Goal: Information Seeking & Learning: Learn about a topic

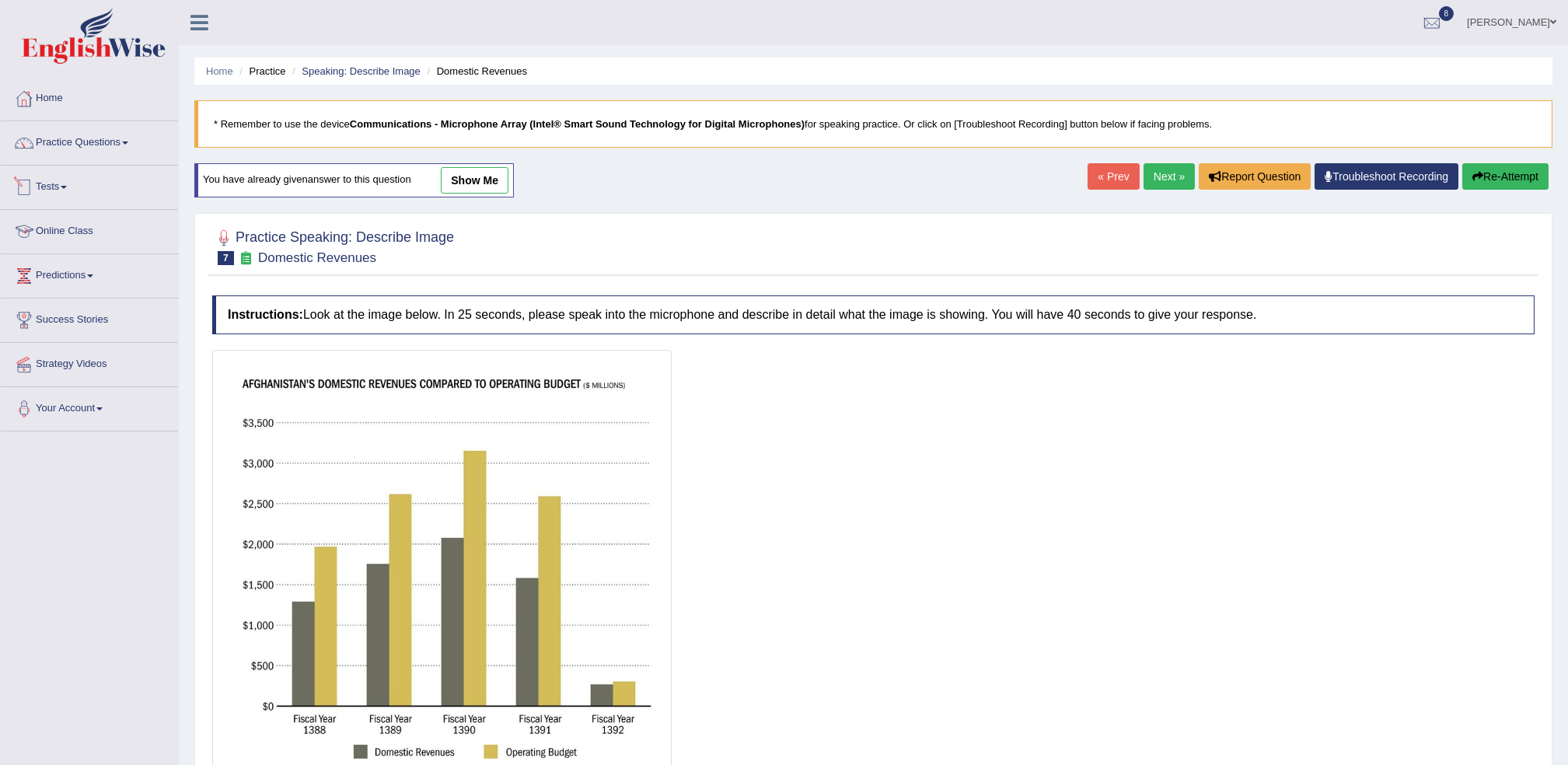
click at [80, 238] on link "Online Class" at bounding box center [90, 229] width 178 height 38
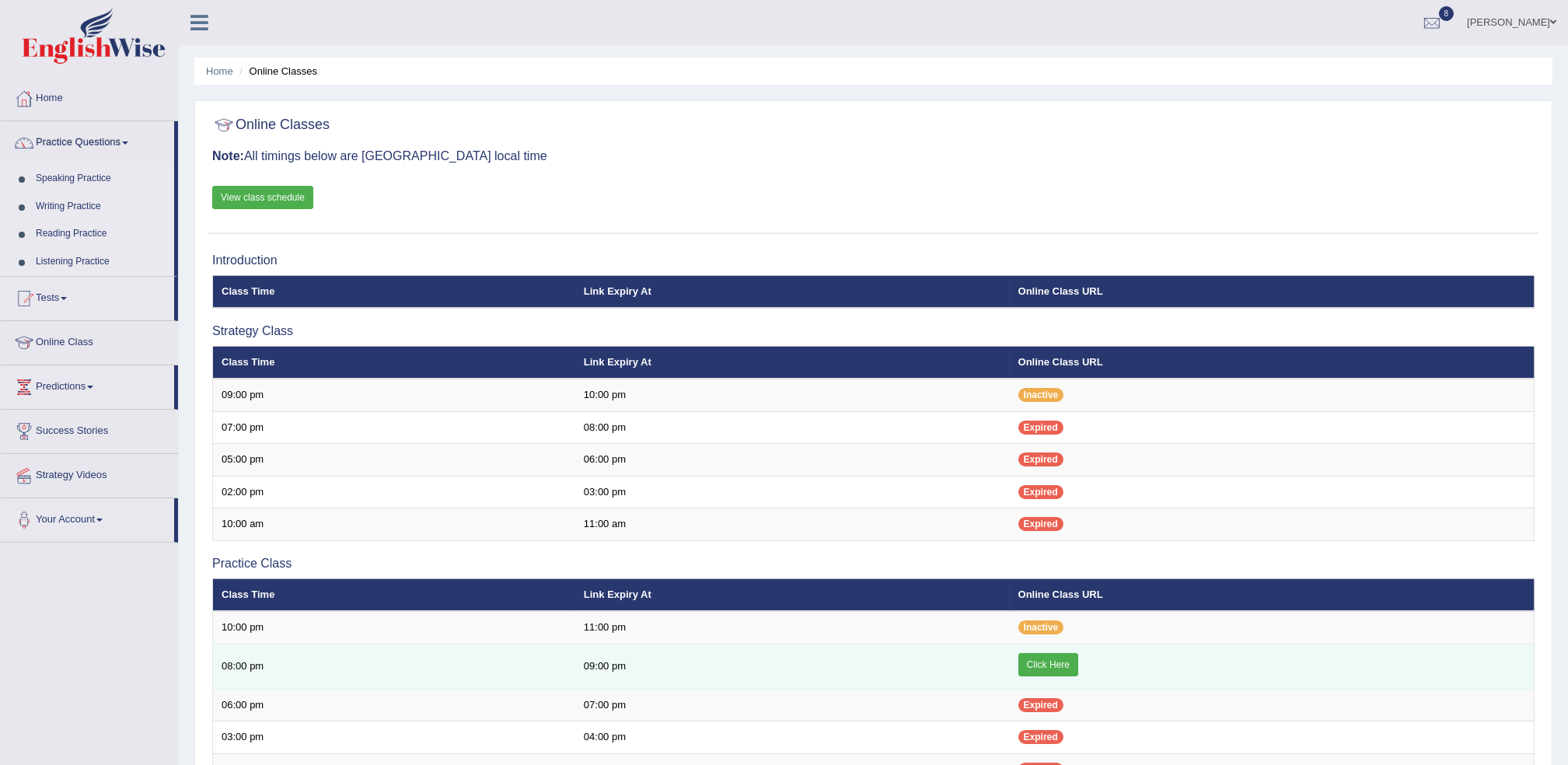
click at [1043, 664] on link "Click Here" at bounding box center [1048, 665] width 60 height 24
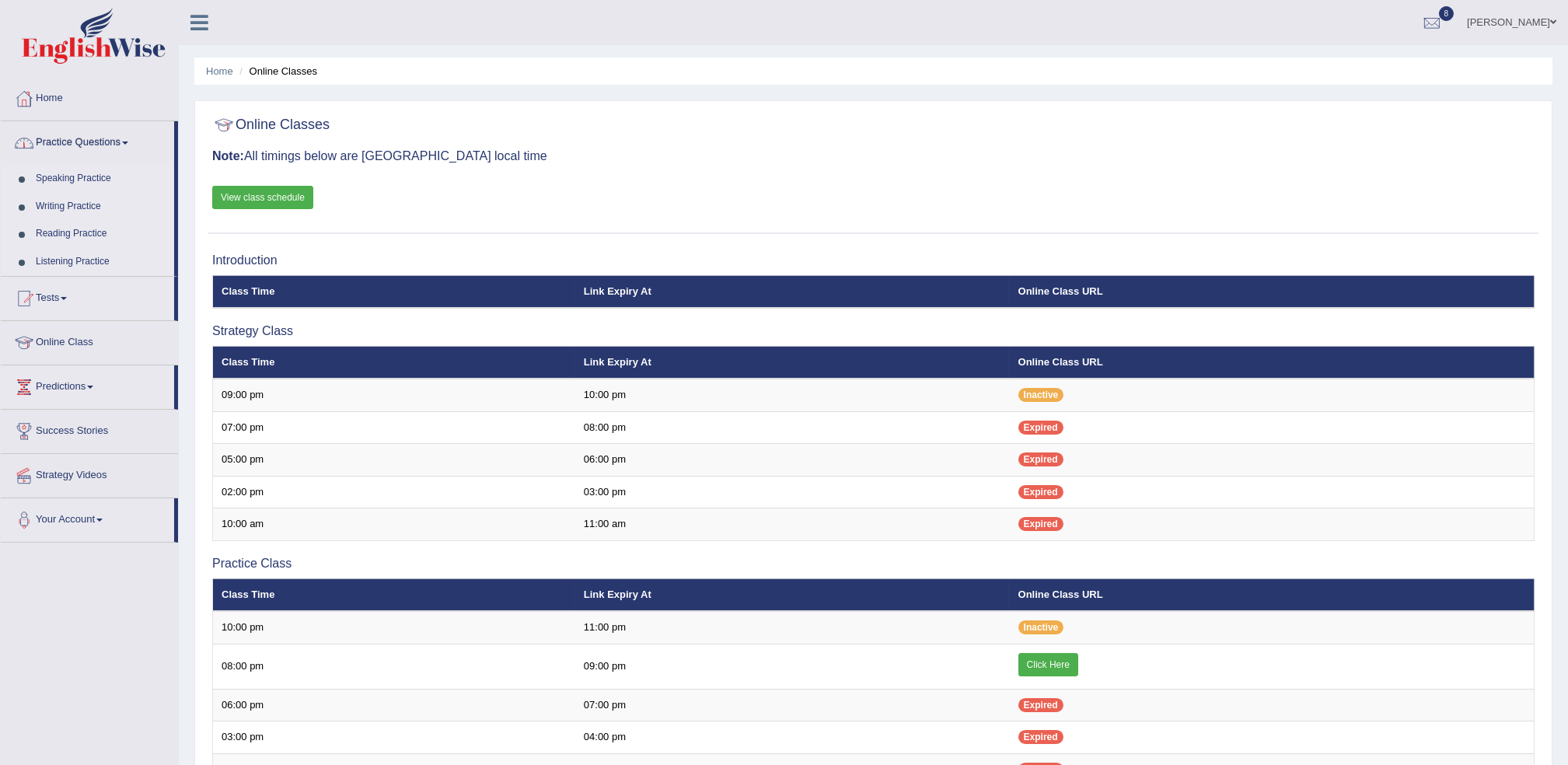
click at [70, 203] on link "Writing Practice" at bounding box center [101, 206] width 145 height 28
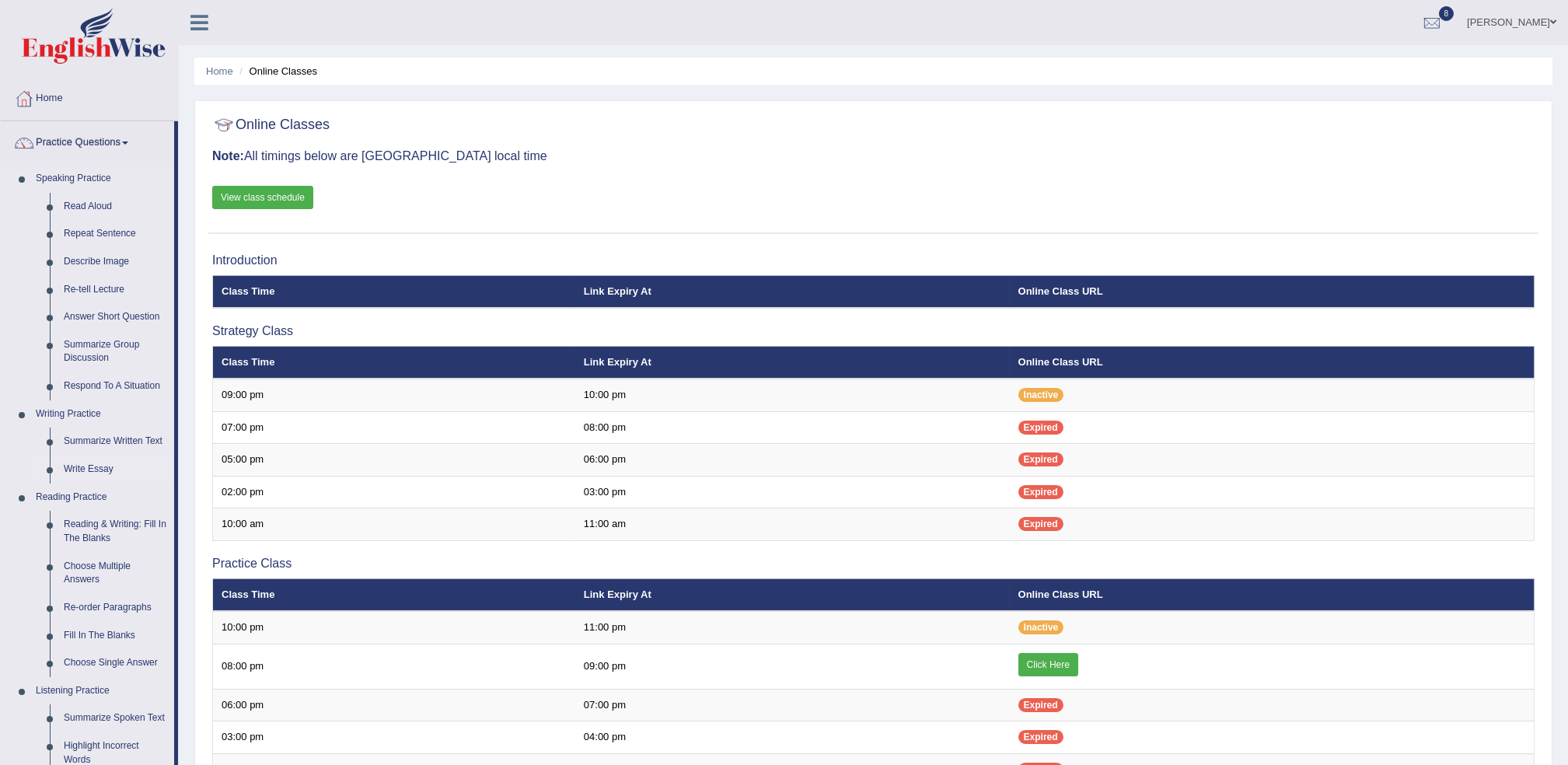
click at [96, 469] on link "Write Essay" at bounding box center [115, 470] width 117 height 28
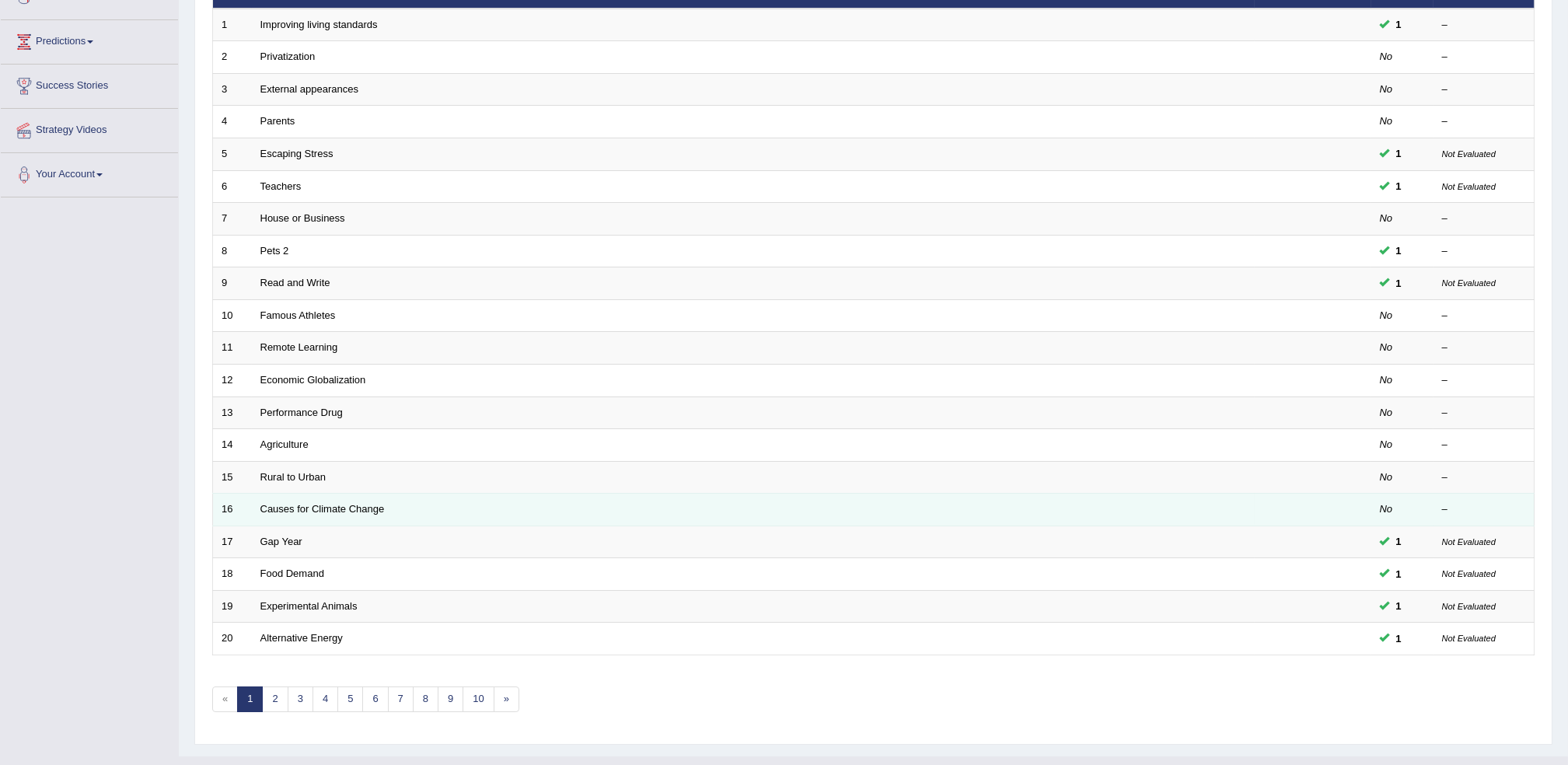
scroll to position [266, 0]
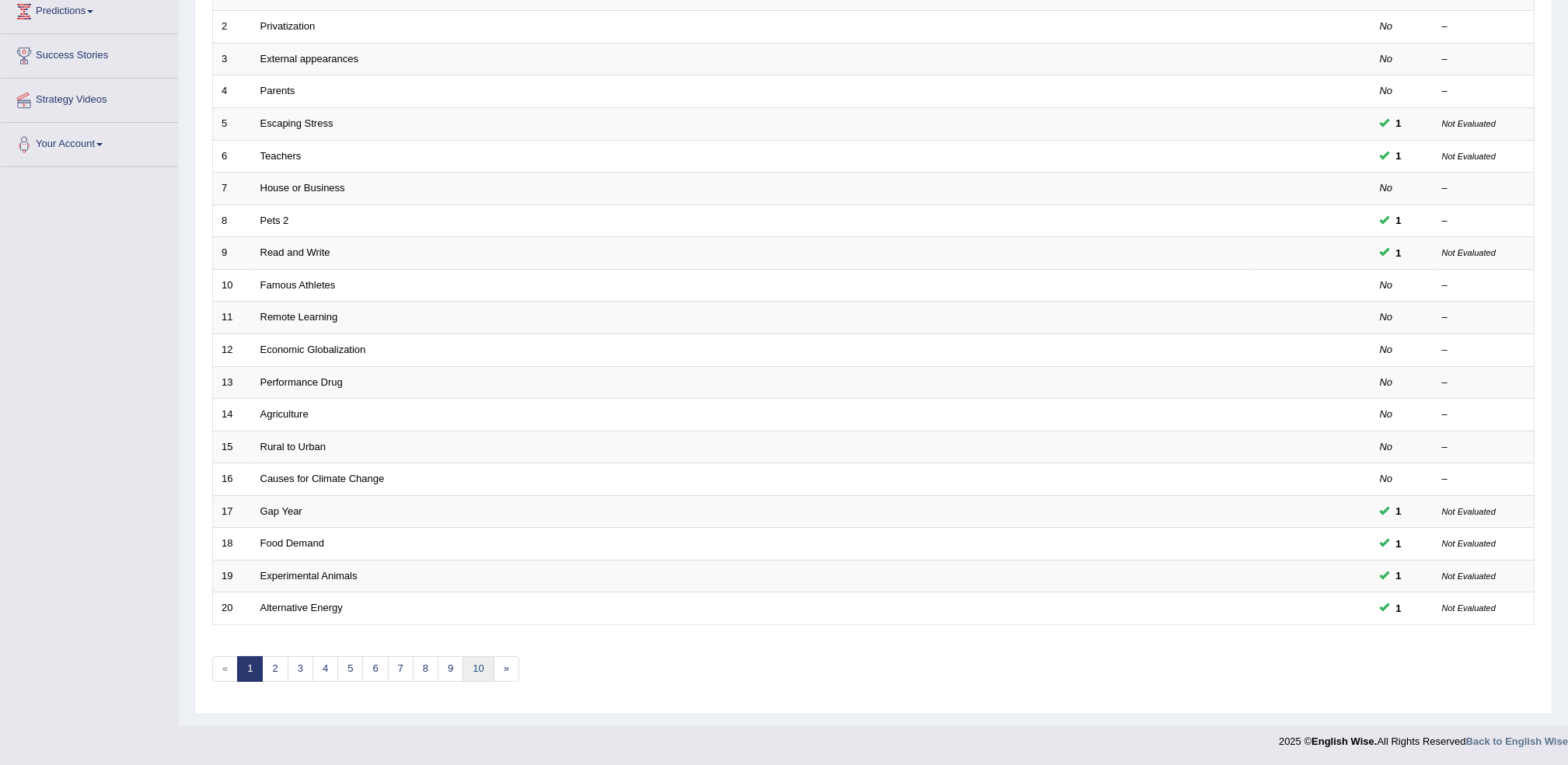
click at [470, 678] on link "10" at bounding box center [479, 669] width 32 height 26
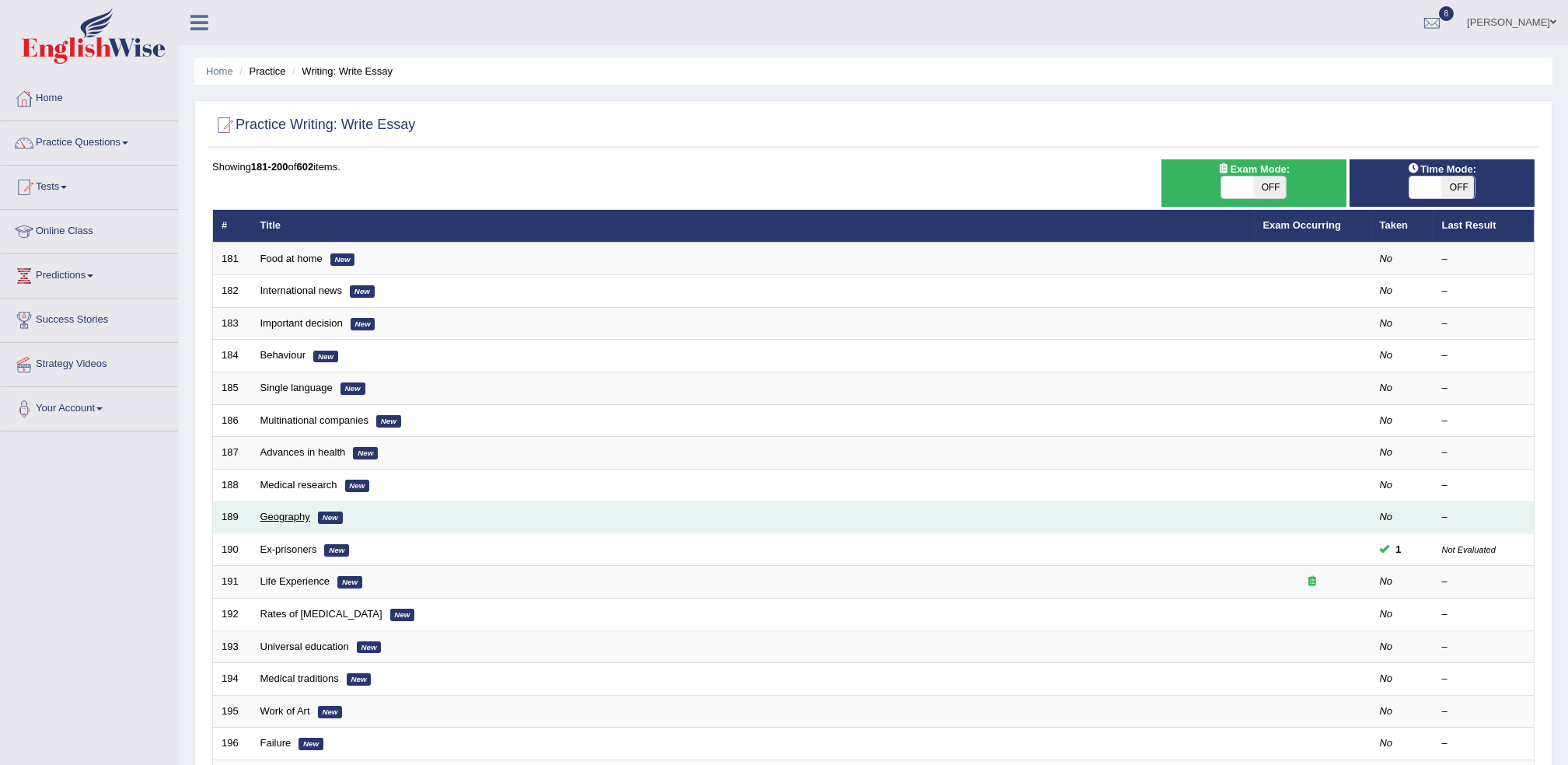
click at [300, 518] on link "Geography" at bounding box center [285, 517] width 49 height 12
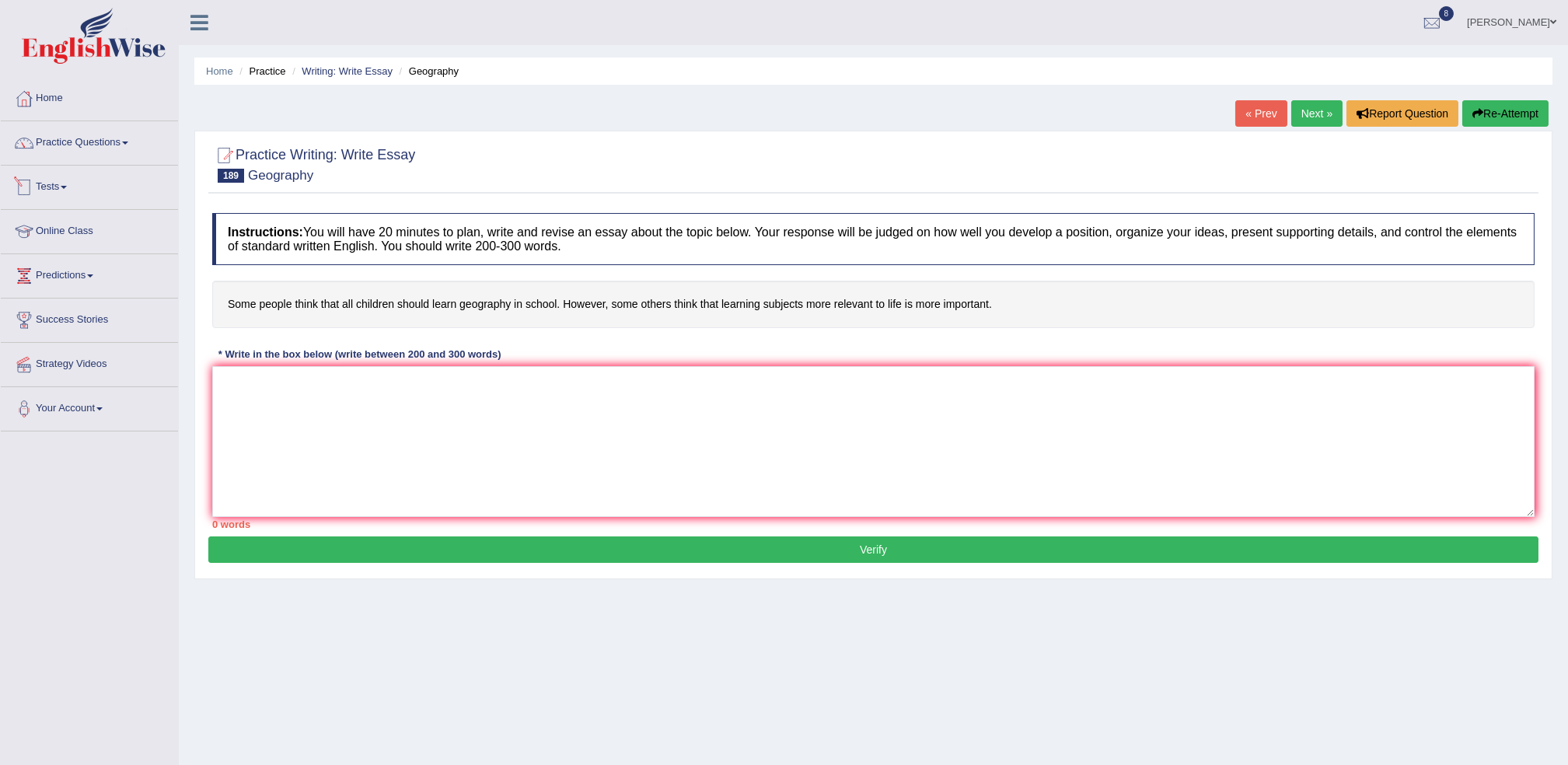
click at [98, 163] on li "Practice Questions Speaking Practice Read Aloud Repeat Sentence Describe Image …" at bounding box center [90, 143] width 178 height 44
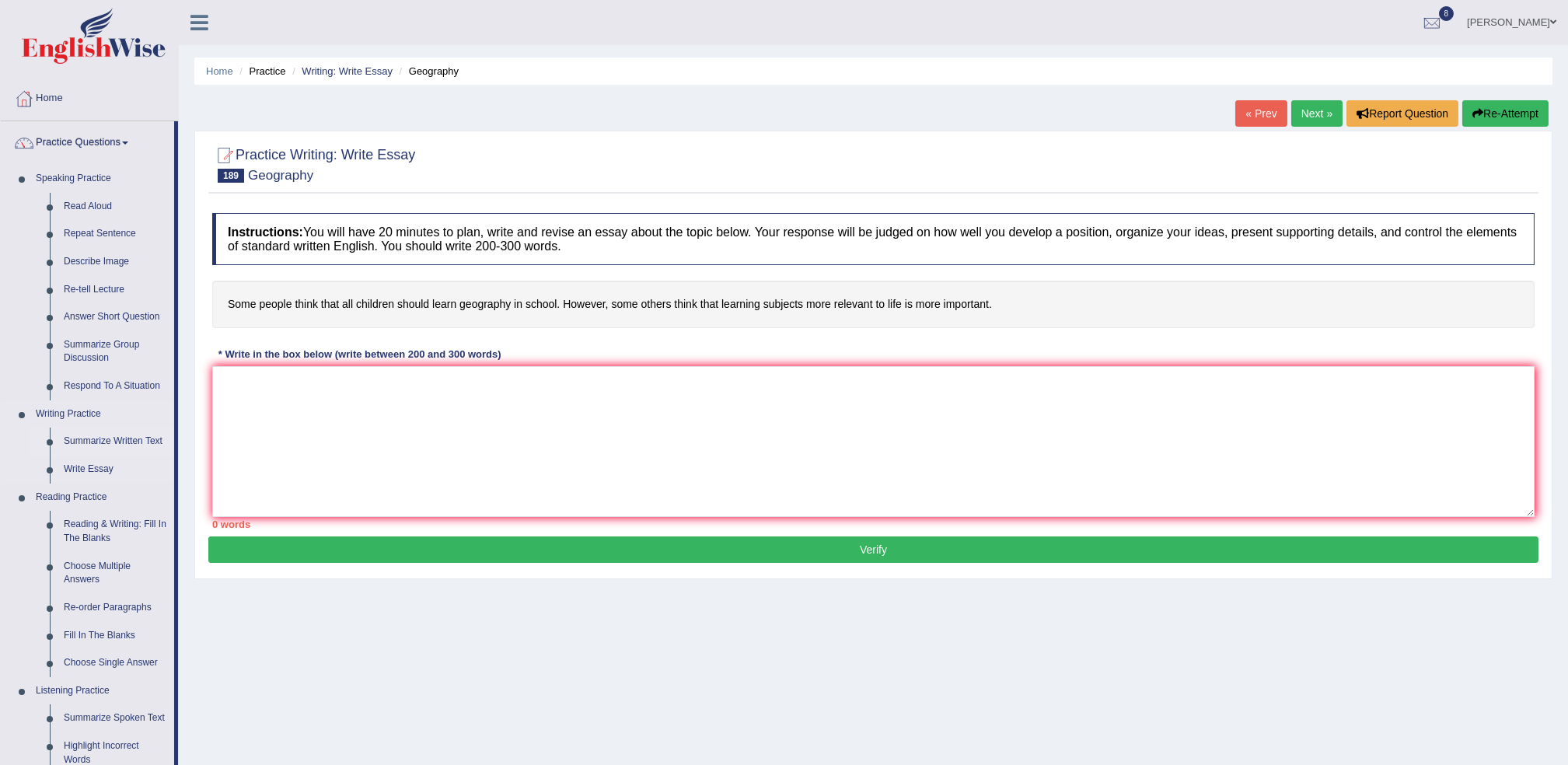
click at [97, 445] on link "Summarize Written Text" at bounding box center [115, 441] width 117 height 28
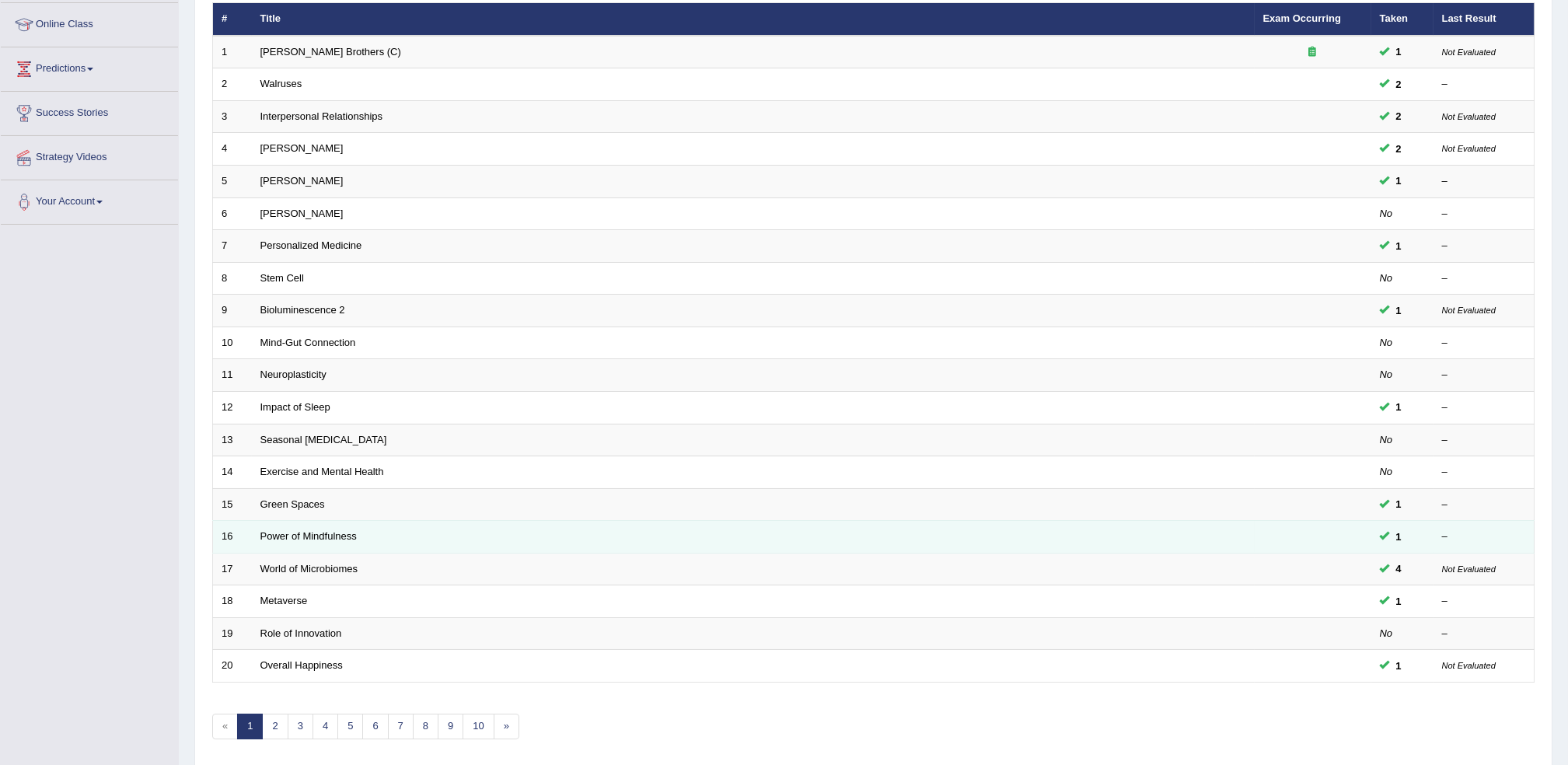
scroll to position [266, 0]
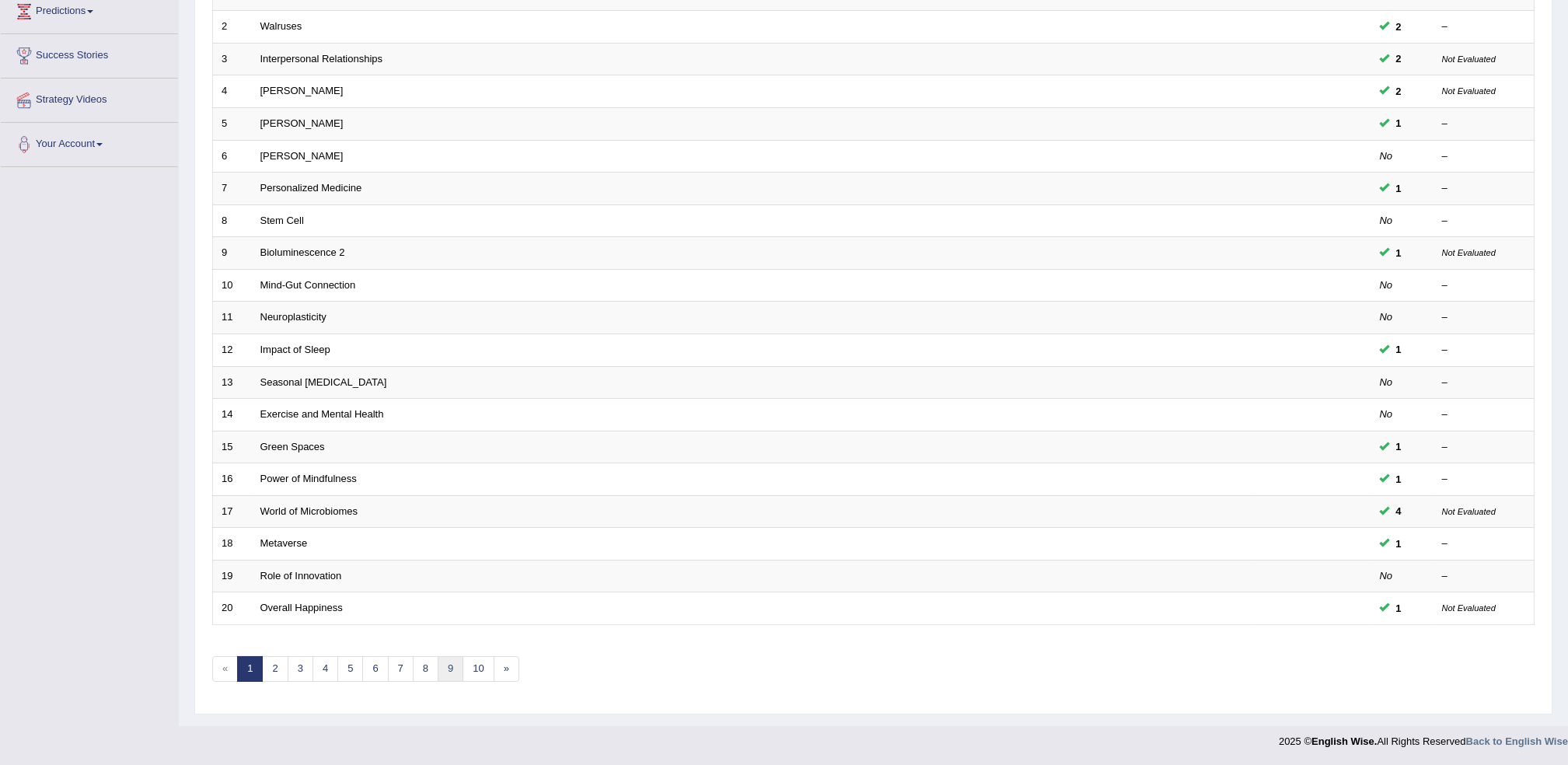
click at [452, 666] on link "9" at bounding box center [450, 669] width 26 height 26
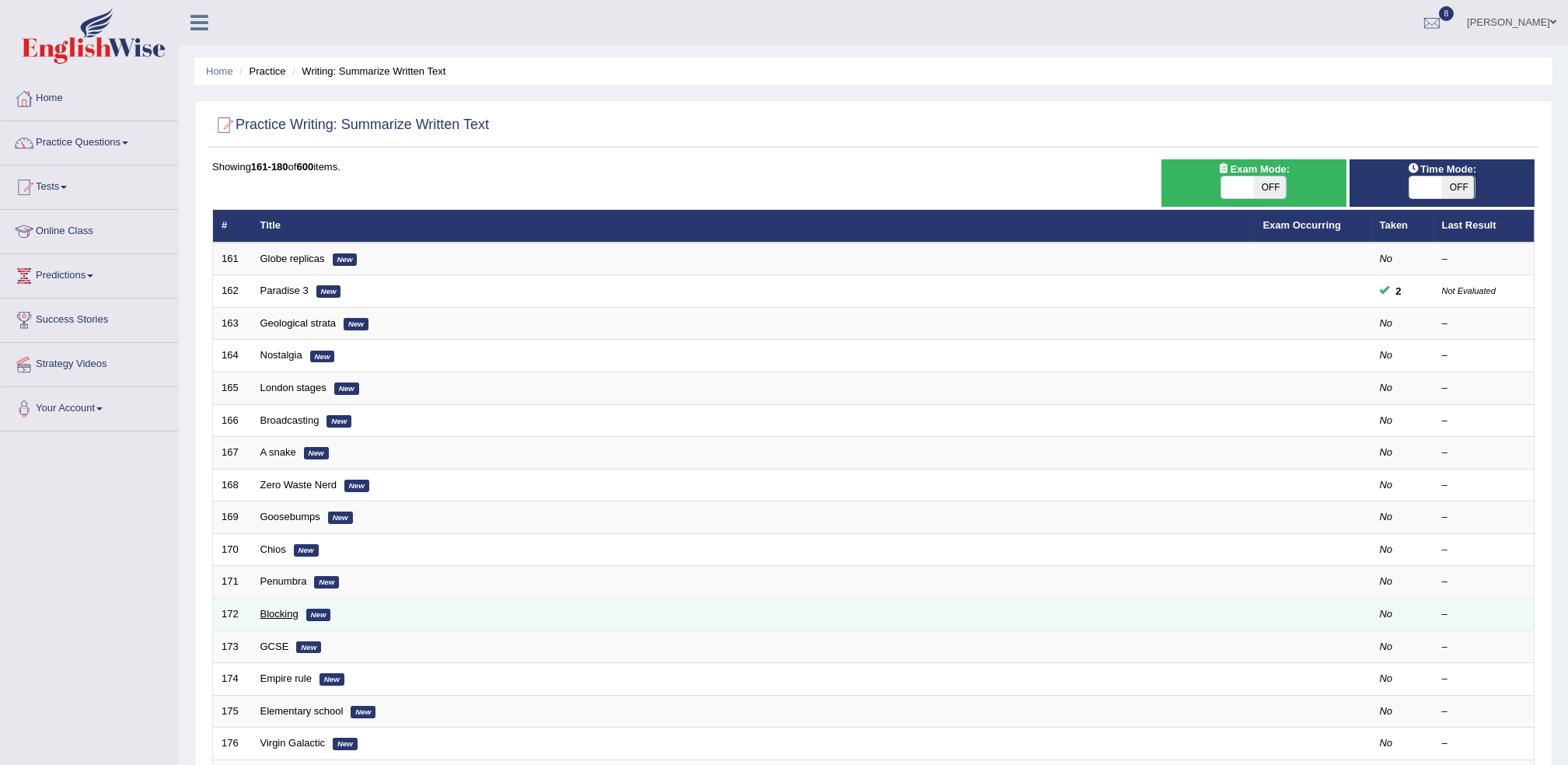
click at [284, 611] on link "Blocking" at bounding box center [279, 614] width 38 height 12
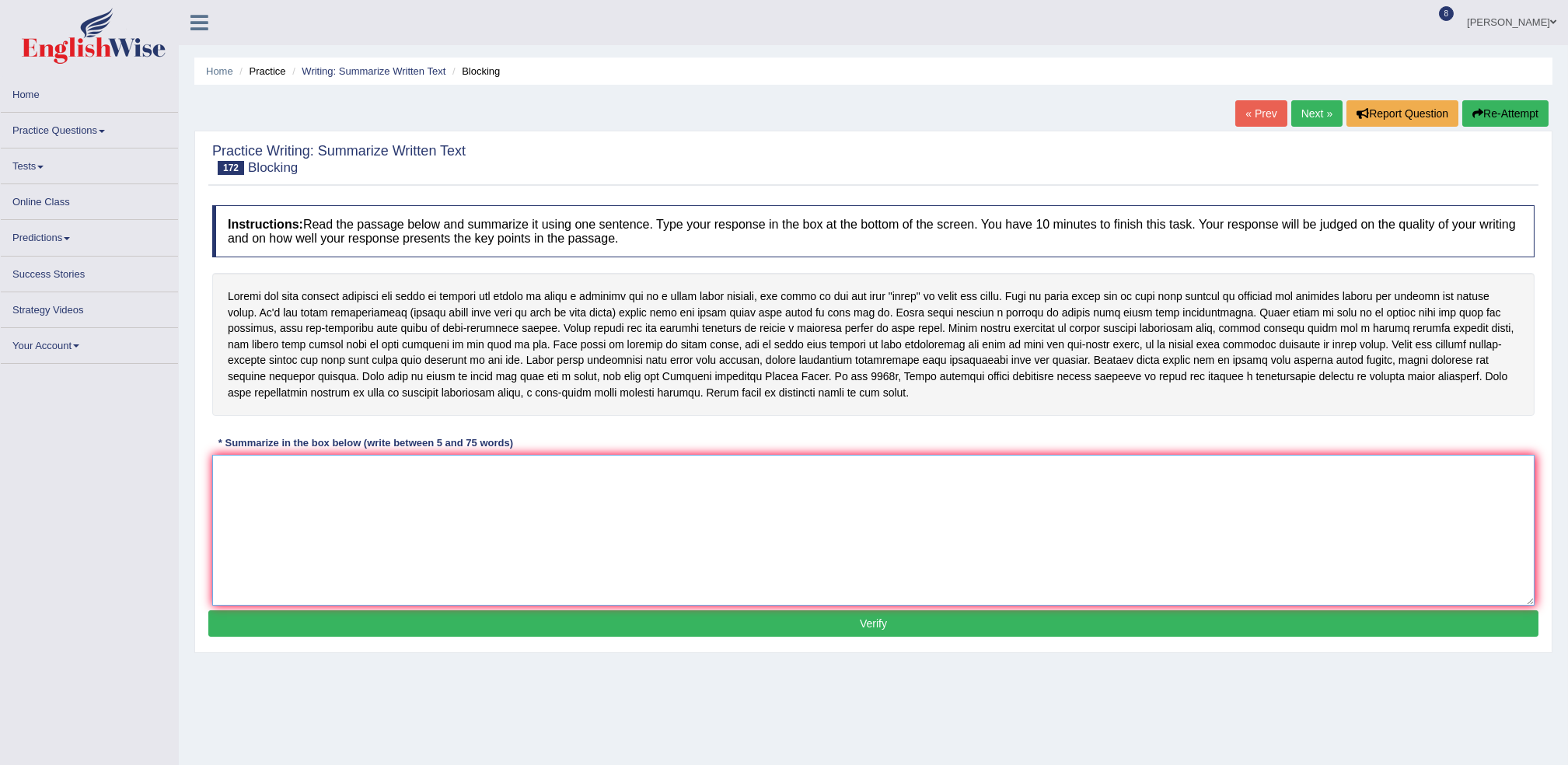
click at [251, 485] on textarea at bounding box center [873, 530] width 1322 height 151
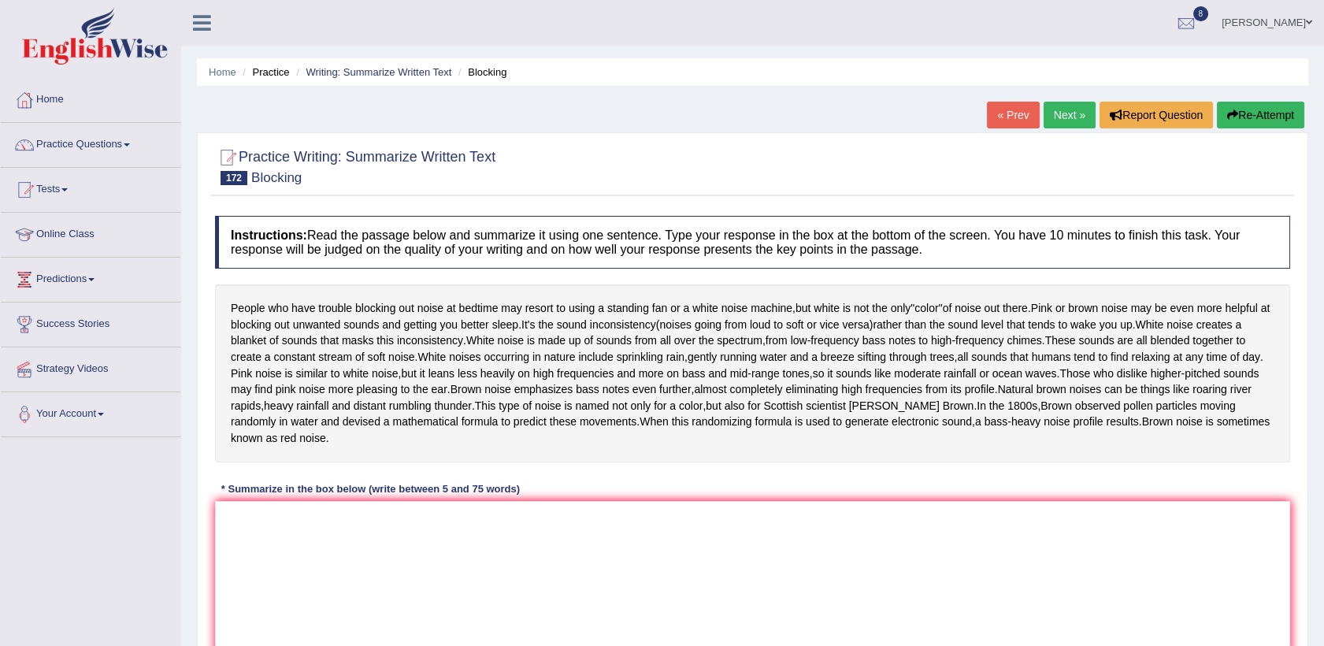
drag, startPoint x: 532, startPoint y: 17, endPoint x: 924, endPoint y: 132, distance: 408.8
click at [924, 132] on div "Home Practice Writing: Summarize Written Text Blocking « Prev Next » Report Que…" at bounding box center [752, 394] width 1143 height 788
click at [224, 550] on textarea at bounding box center [752, 577] width 1075 height 153
click at [262, 520] on textarea at bounding box center [752, 577] width 1075 height 153
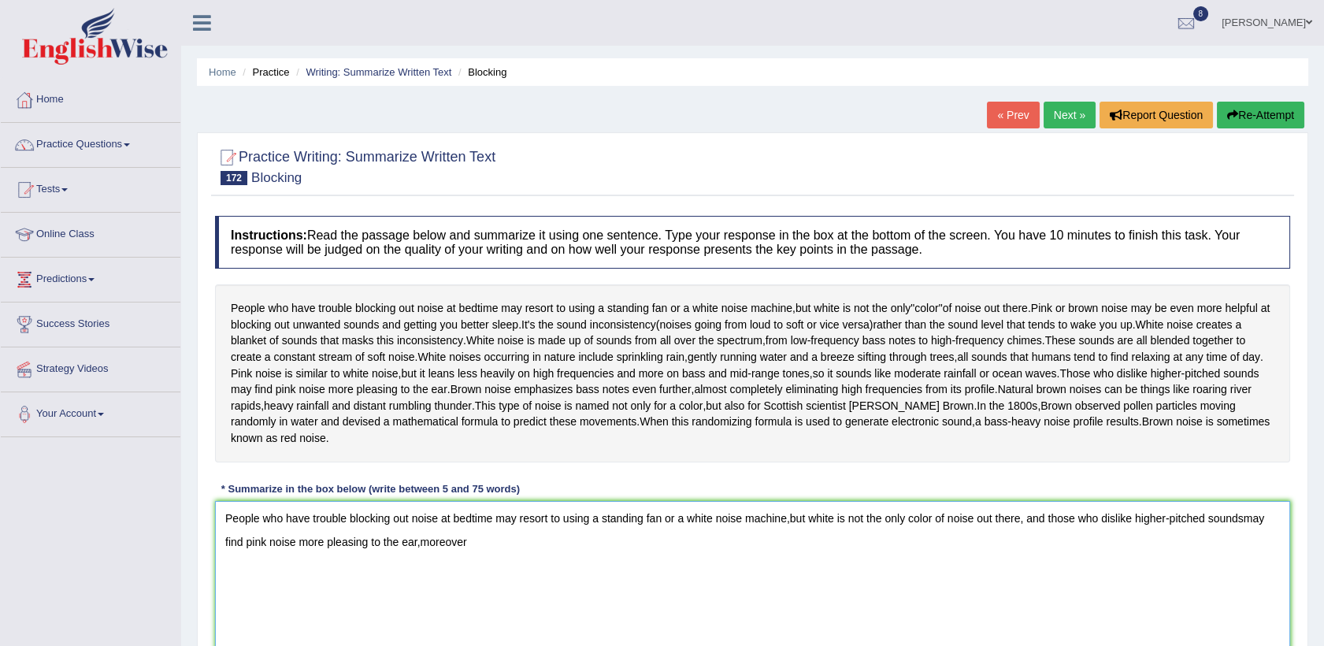
click at [417, 539] on textarea "People who have trouble blocking out noise at bedtime may resort to using a sta…" at bounding box center [752, 577] width 1075 height 153
click at [468, 542] on textarea "People who have trouble blocking out noise at bedtime may resort to using a sta…" at bounding box center [752, 577] width 1075 height 153
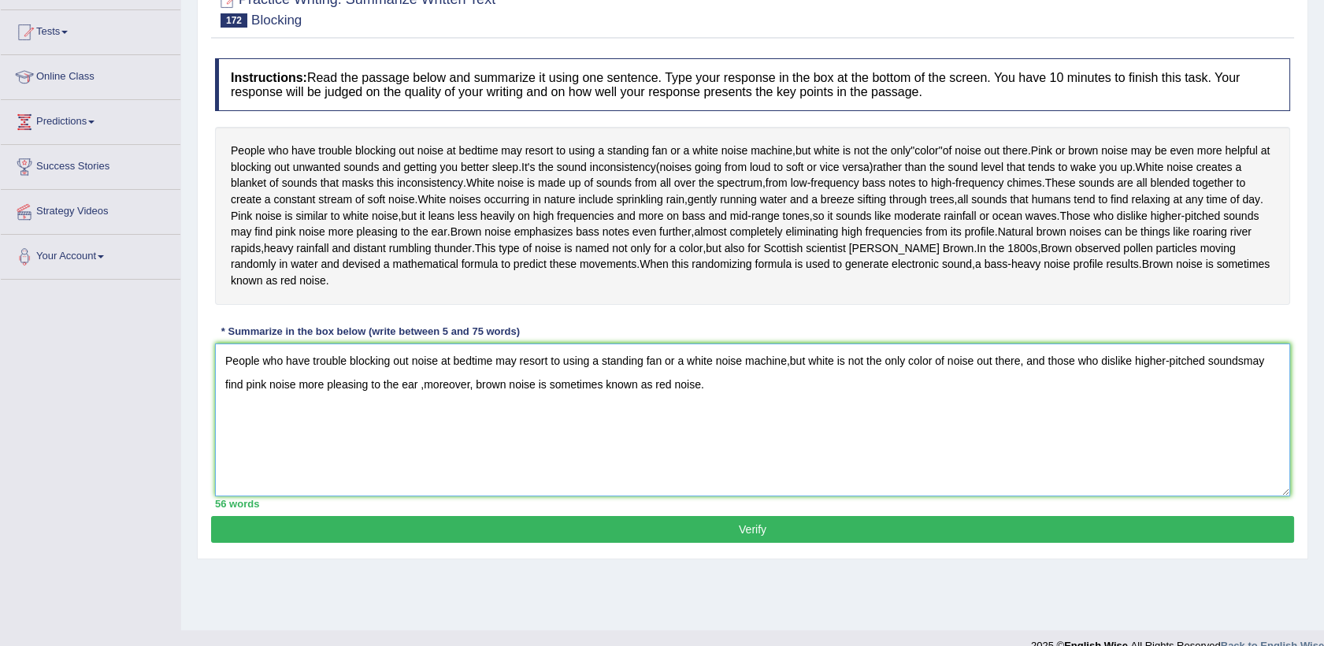
scroll to position [180, 0]
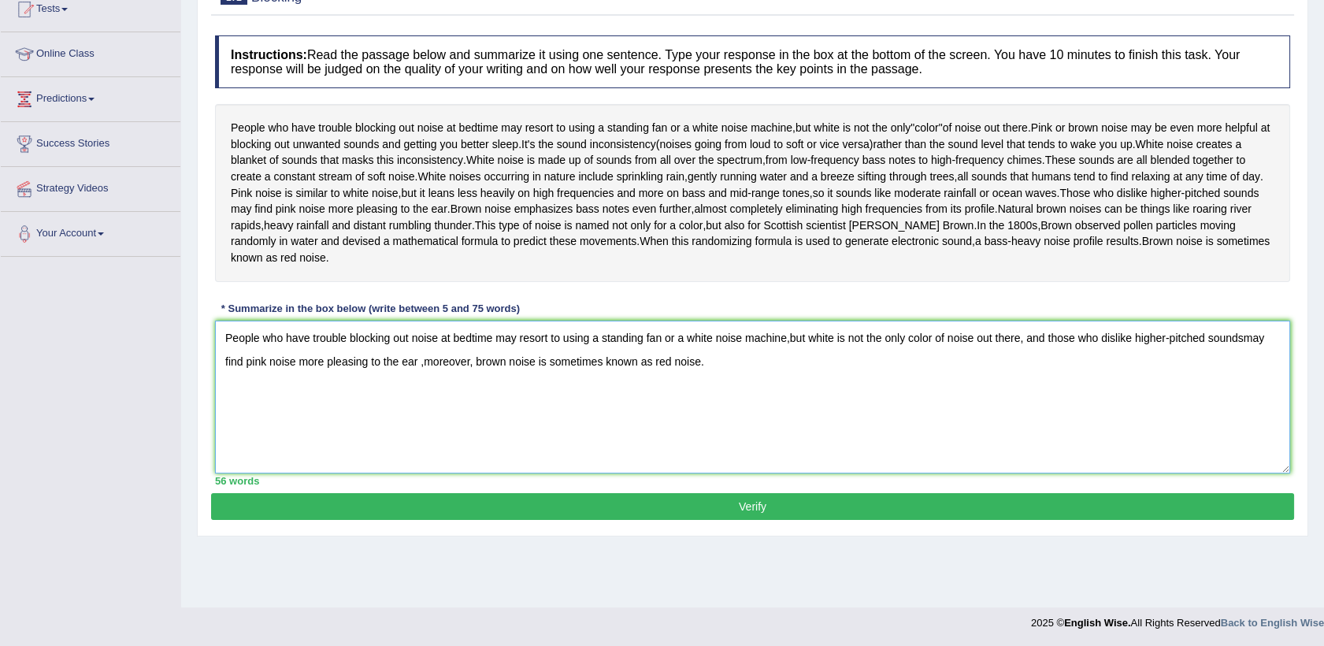
click at [429, 359] on textarea "People who have trouble blocking out noise at bedtime may resort to using a sta…" at bounding box center [752, 397] width 1075 height 153
click at [802, 190] on span "tones" at bounding box center [796, 193] width 27 height 17
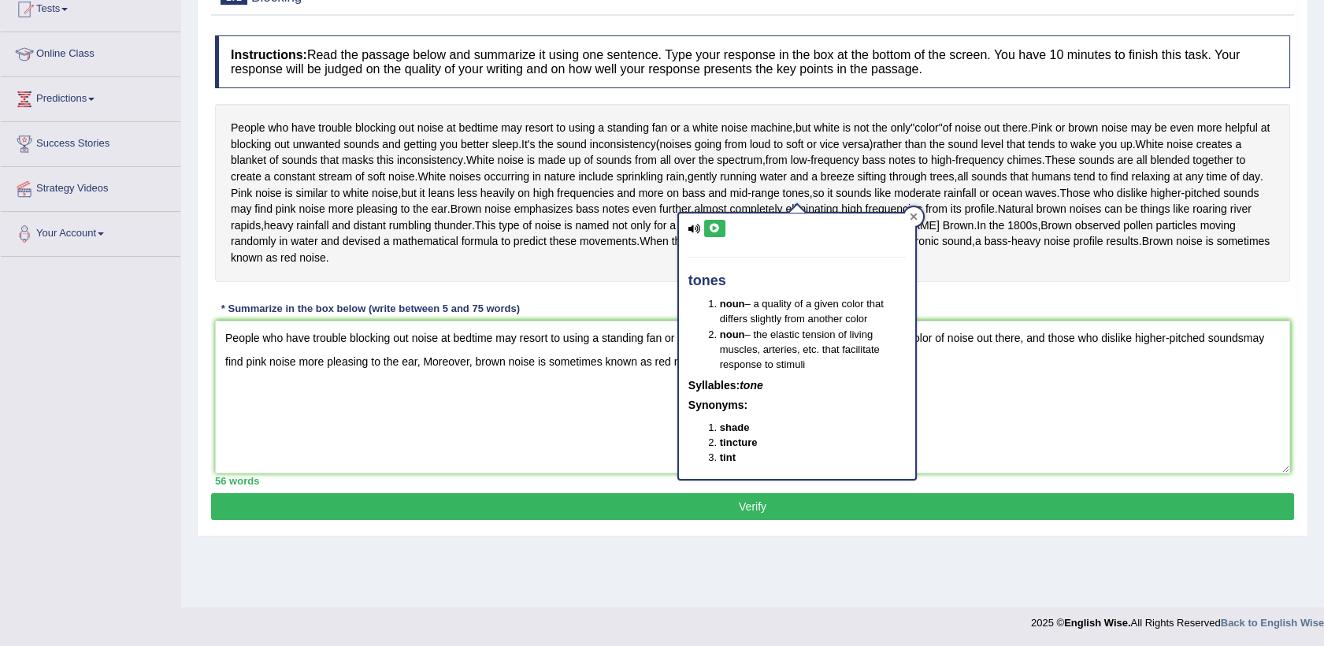
click at [911, 221] on div at bounding box center [913, 216] width 19 height 19
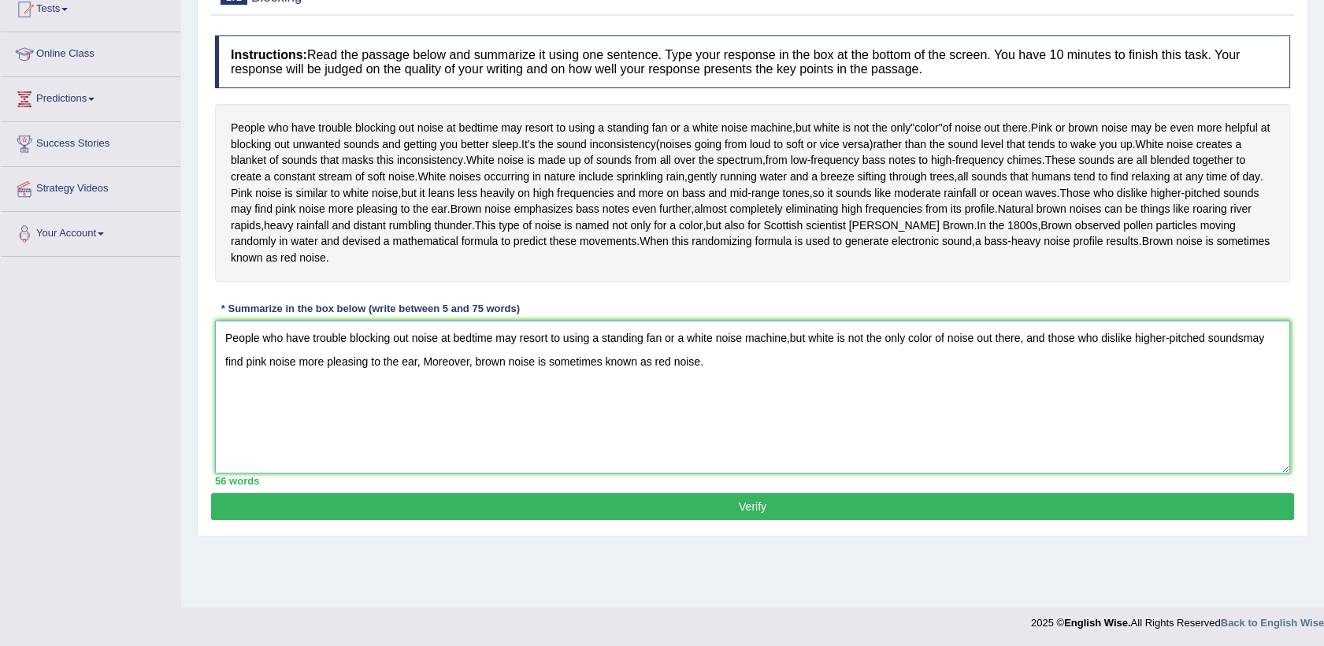
click at [789, 340] on textarea "People who have trouble blocking out noise at bedtime may resort to using a sta…" at bounding box center [752, 397] width 1075 height 153
type textarea "People who have trouble blocking out noise at bedtime may resort to using a sta…"
click at [755, 502] on button "Verify" at bounding box center [752, 506] width 1083 height 27
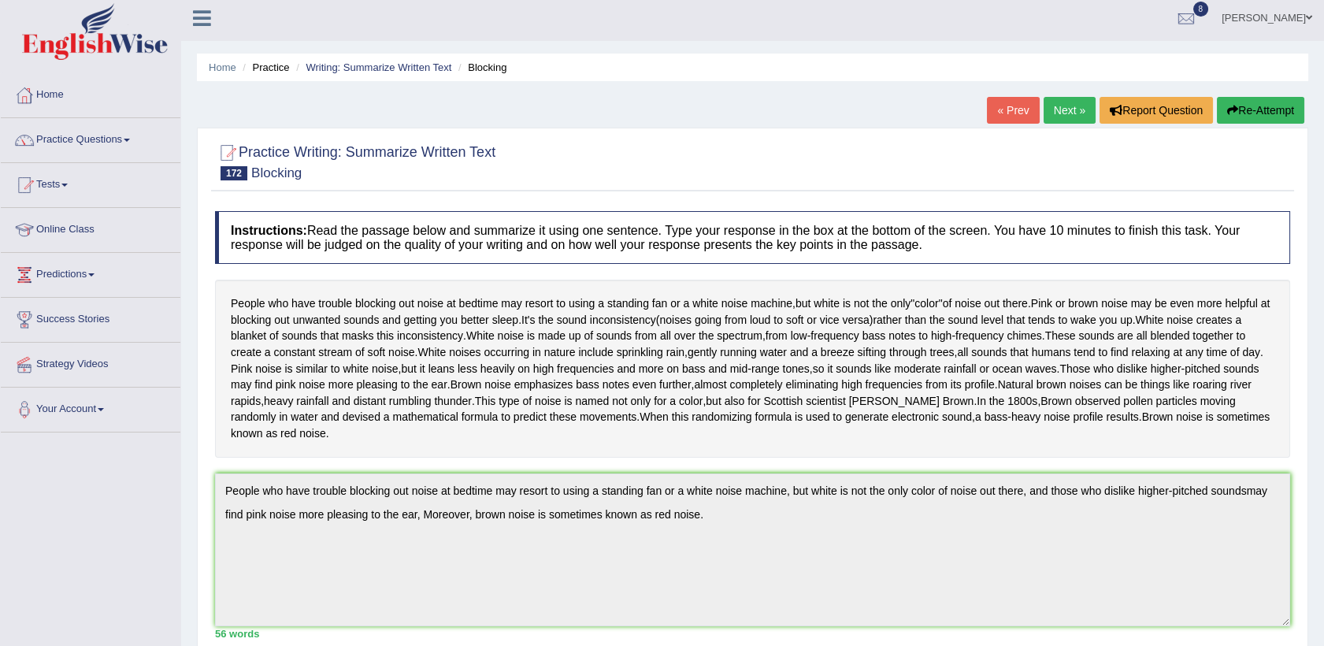
scroll to position [0, 0]
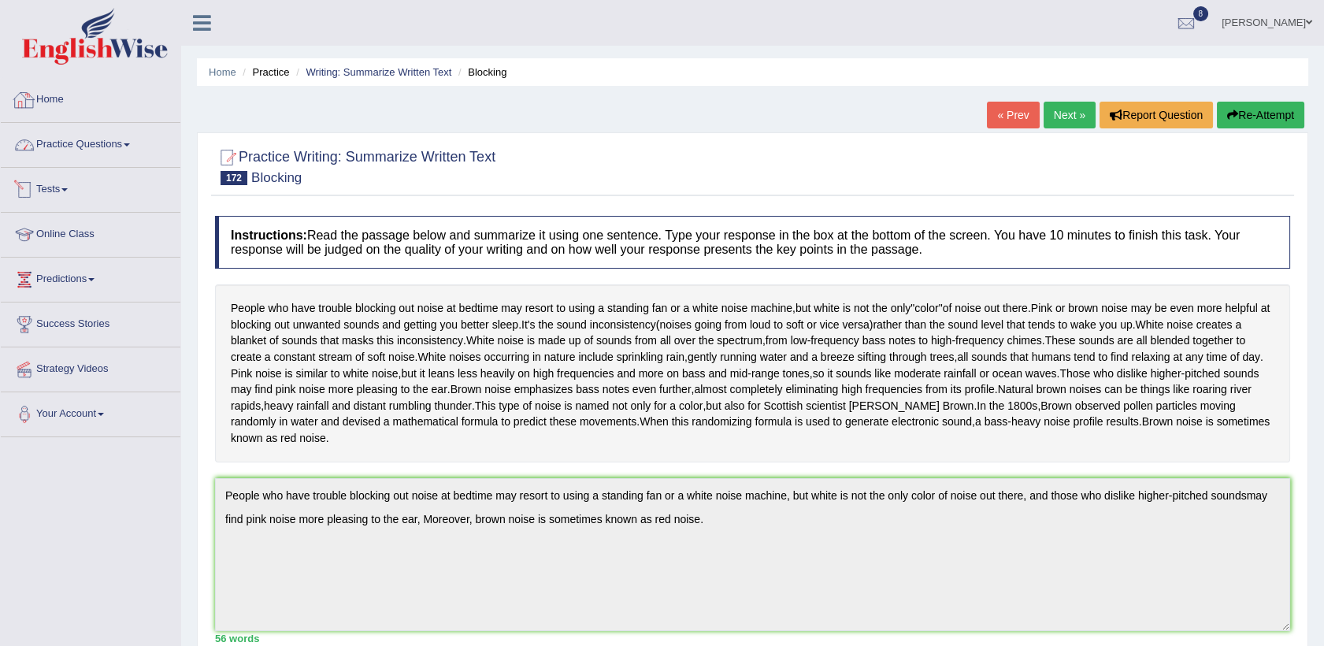
click at [91, 147] on link "Practice Questions" at bounding box center [91, 142] width 180 height 39
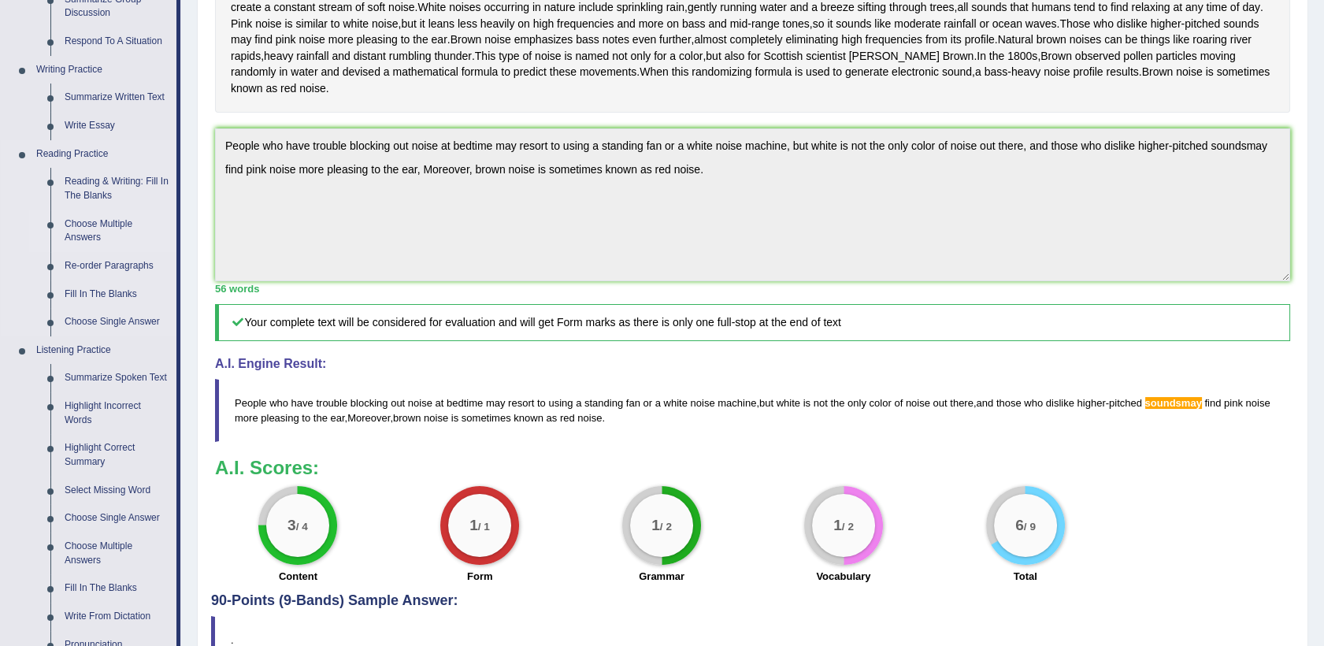
scroll to position [384, 0]
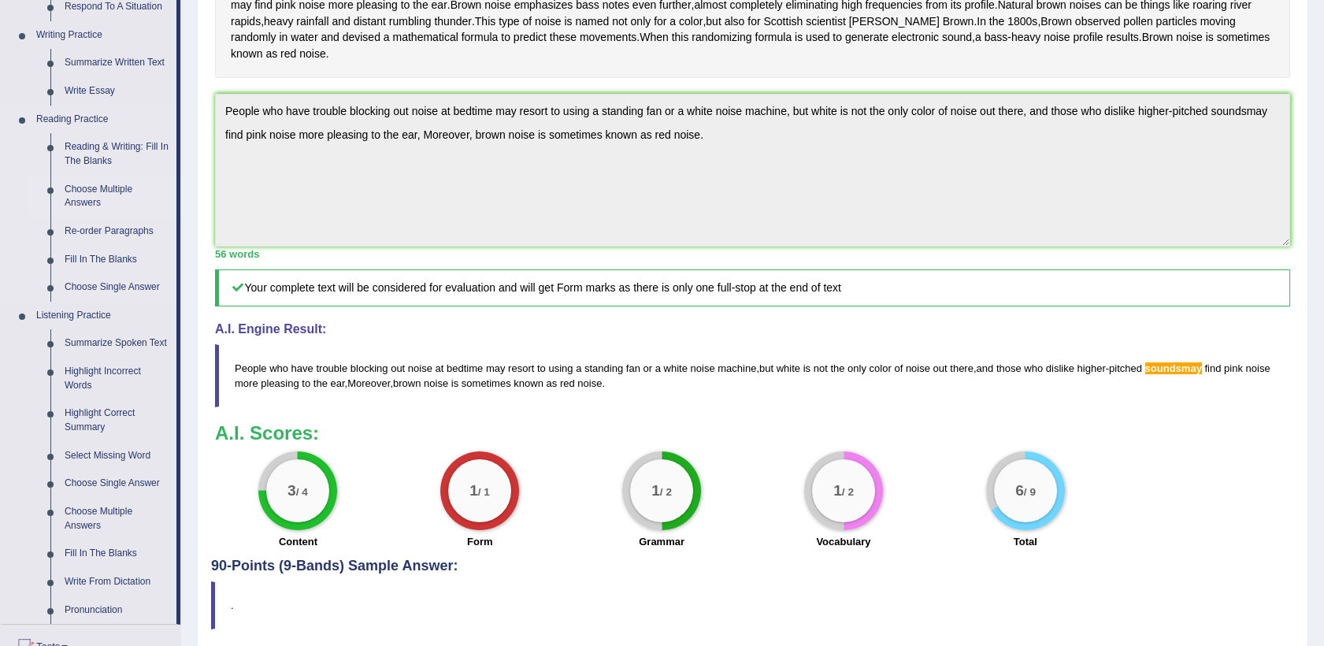
click at [50, 542] on ul "Speaking Practice Read Aloud Repeat Sentence Describe Image Re-tell Lecture Ans…" at bounding box center [89, 203] width 176 height 841
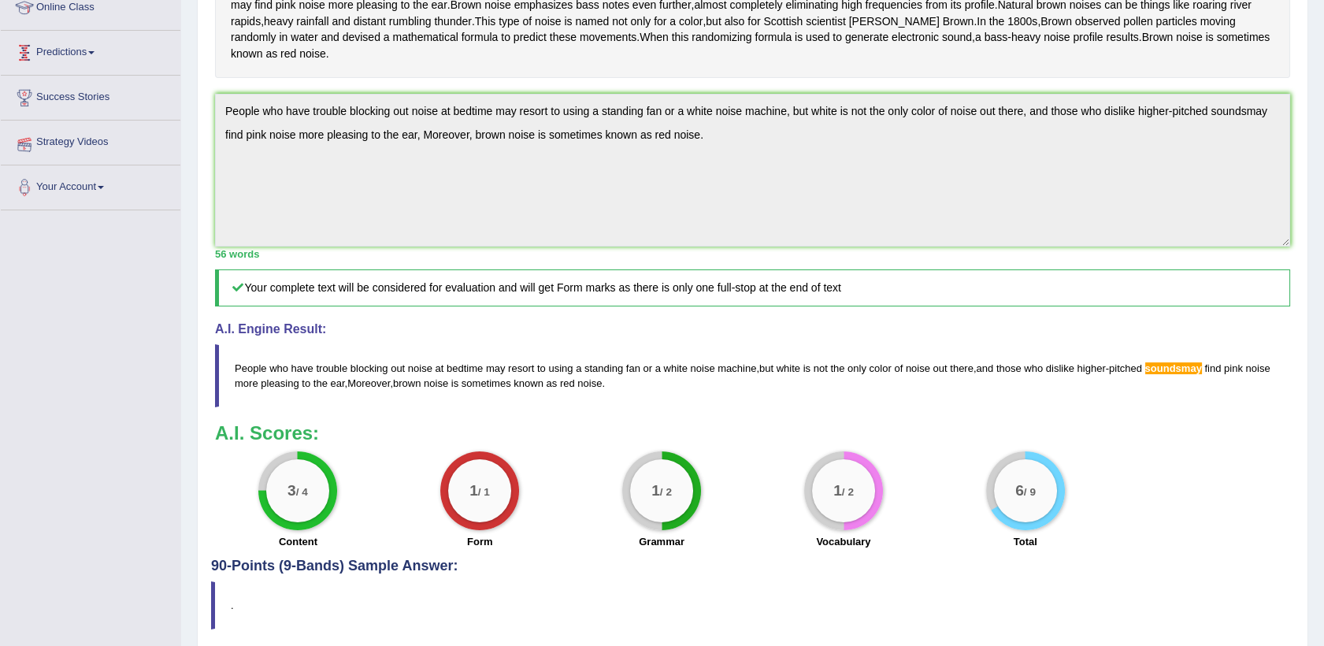
scroll to position [381, 0]
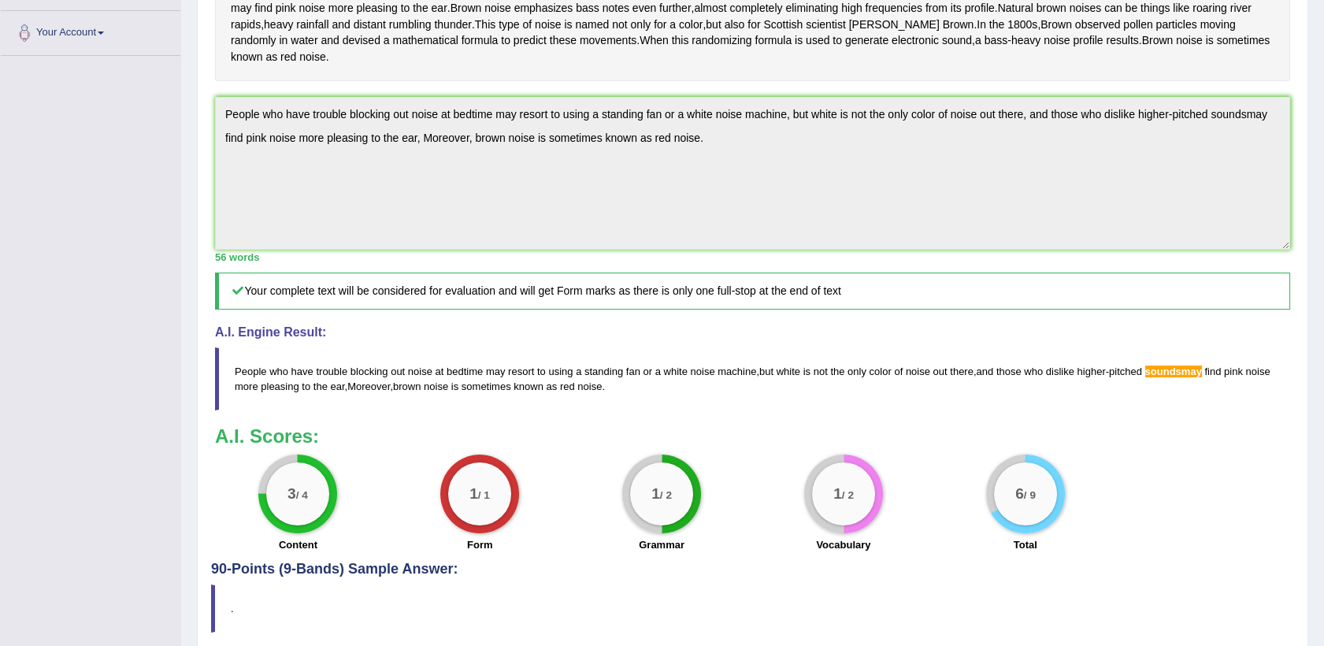
click at [50, 542] on div "Toggle navigation Home Practice Questions Speaking Practice Read Aloud Repeat S…" at bounding box center [662, 160] width 1324 height 1082
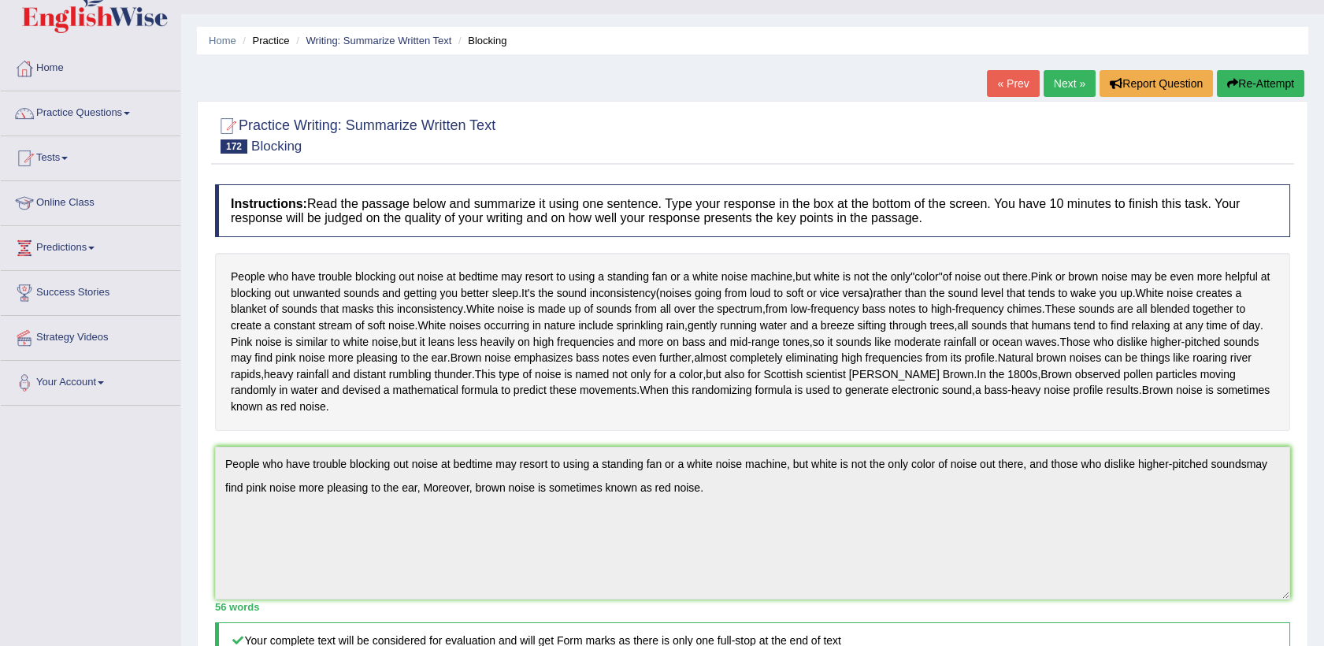
scroll to position [32, 0]
click at [83, 120] on link "Practice Questions" at bounding box center [91, 110] width 180 height 39
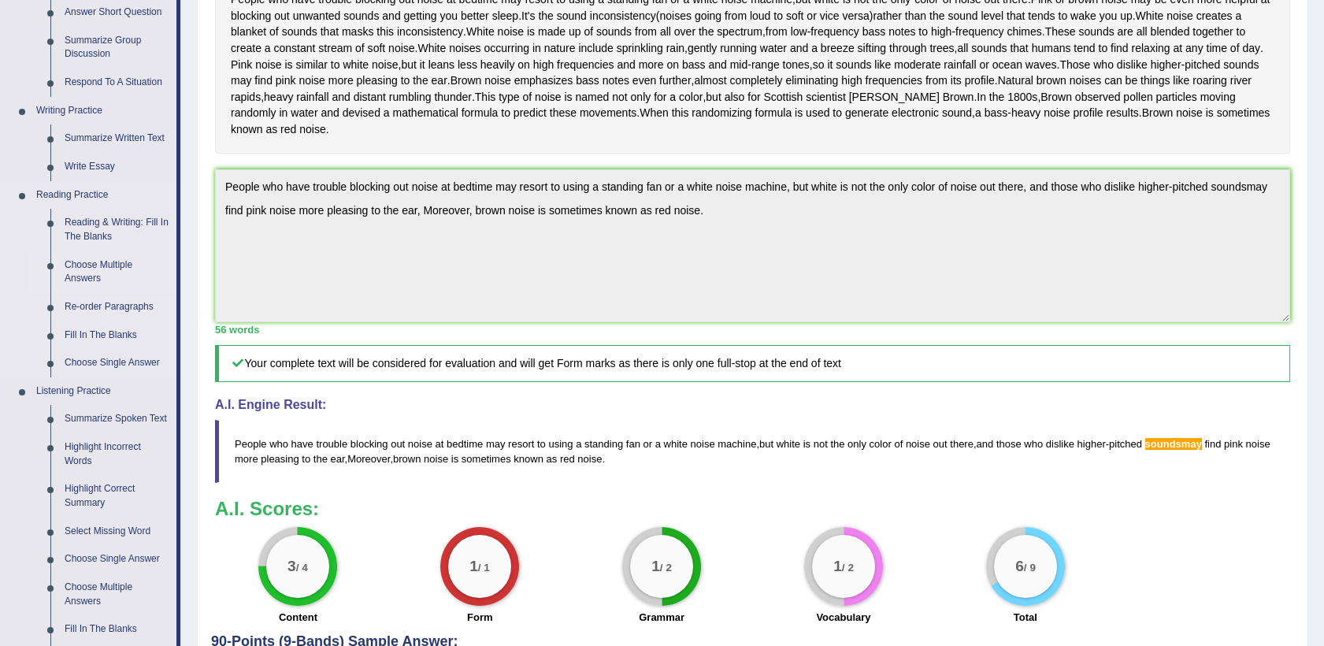
click at [71, 556] on ul "Speaking Practice Read Aloud Repeat Sentence Describe Image Re-tell Lecture Ans…" at bounding box center [89, 278] width 176 height 841
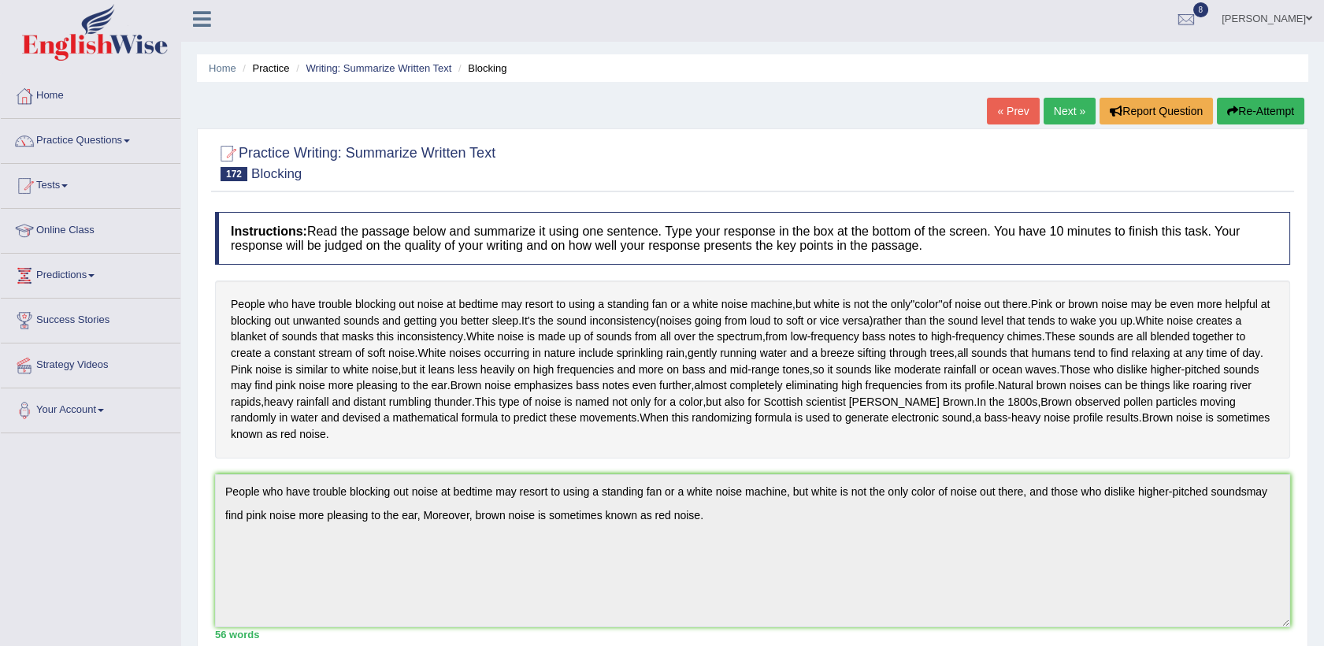
scroll to position [0, 0]
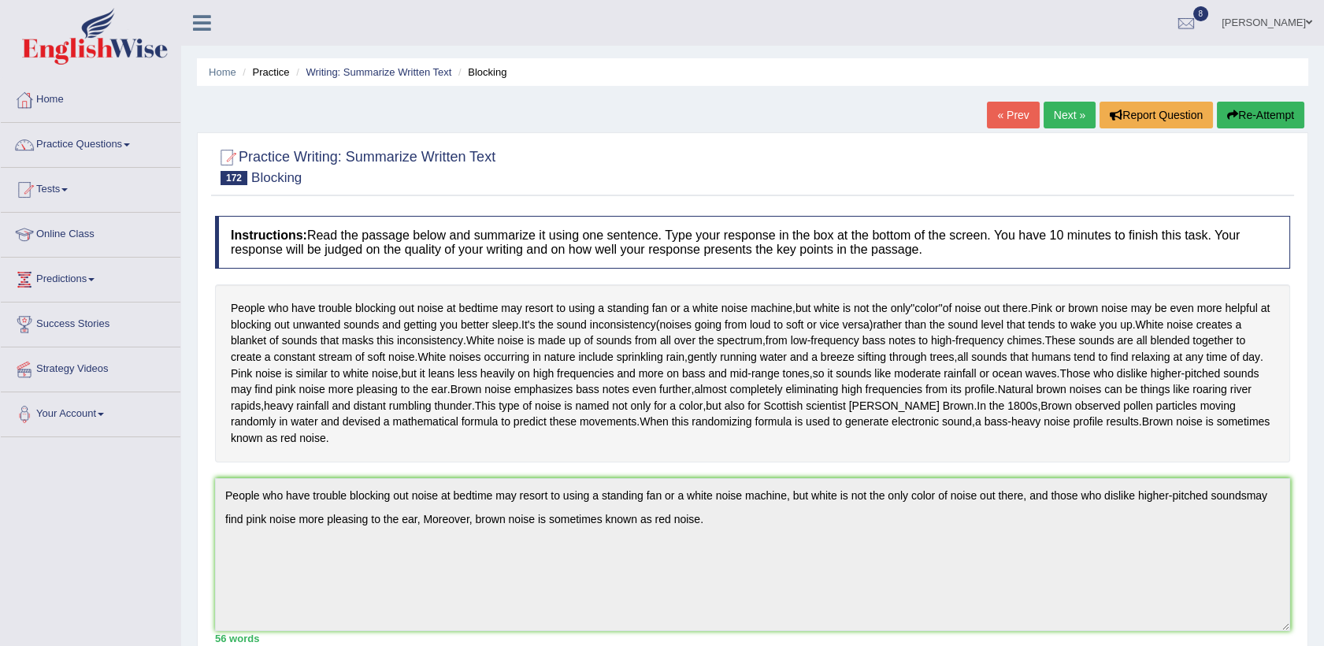
click at [91, 514] on div "Toggle navigation Home Practice Questions Speaking Practice Read Aloud Repeat S…" at bounding box center [662, 541] width 1324 height 1082
click at [106, 136] on link "Practice Questions" at bounding box center [91, 142] width 180 height 39
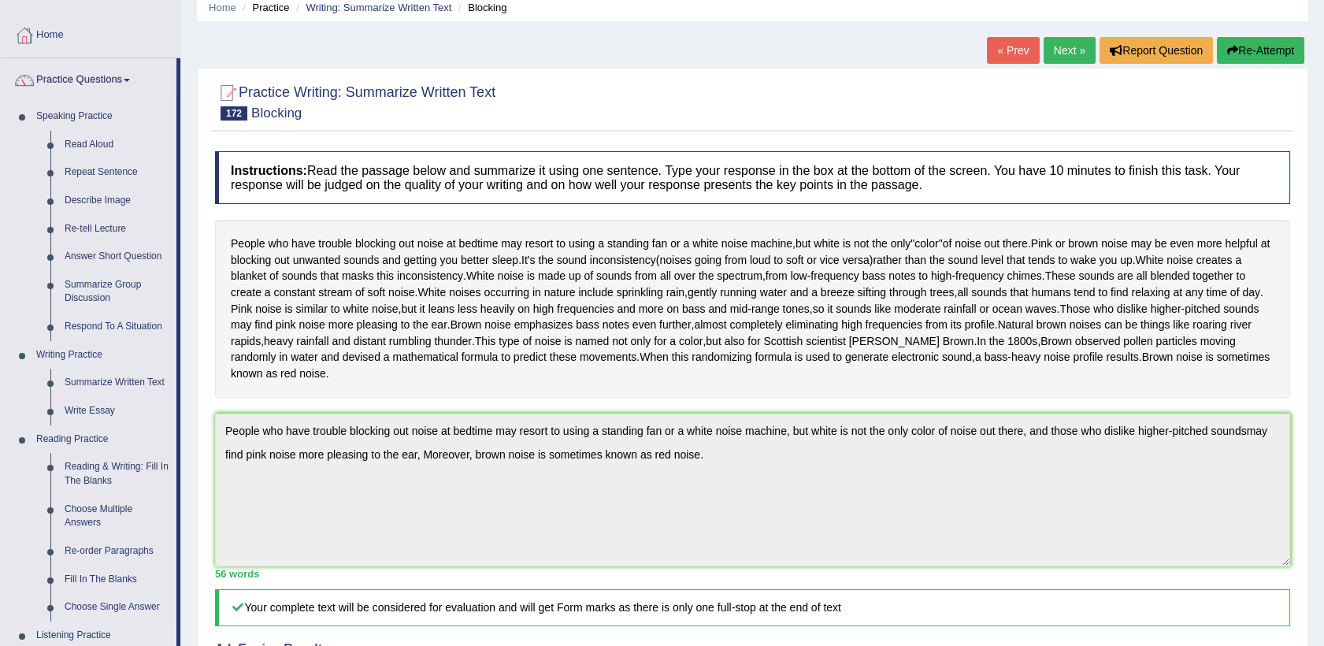
scroll to position [69, 0]
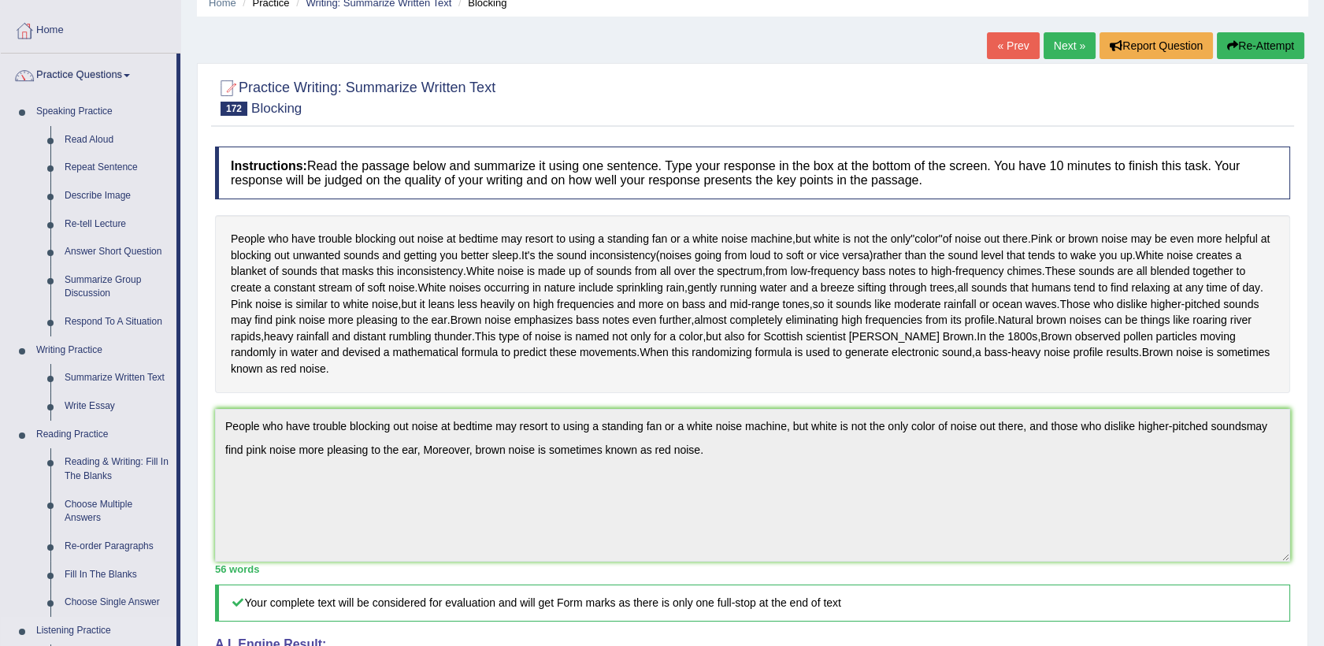
click at [124, 640] on ul "Speaking Practice Read Aloud Repeat Sentence Describe Image Re-tell Lecture Ans…" at bounding box center [89, 518] width 176 height 841
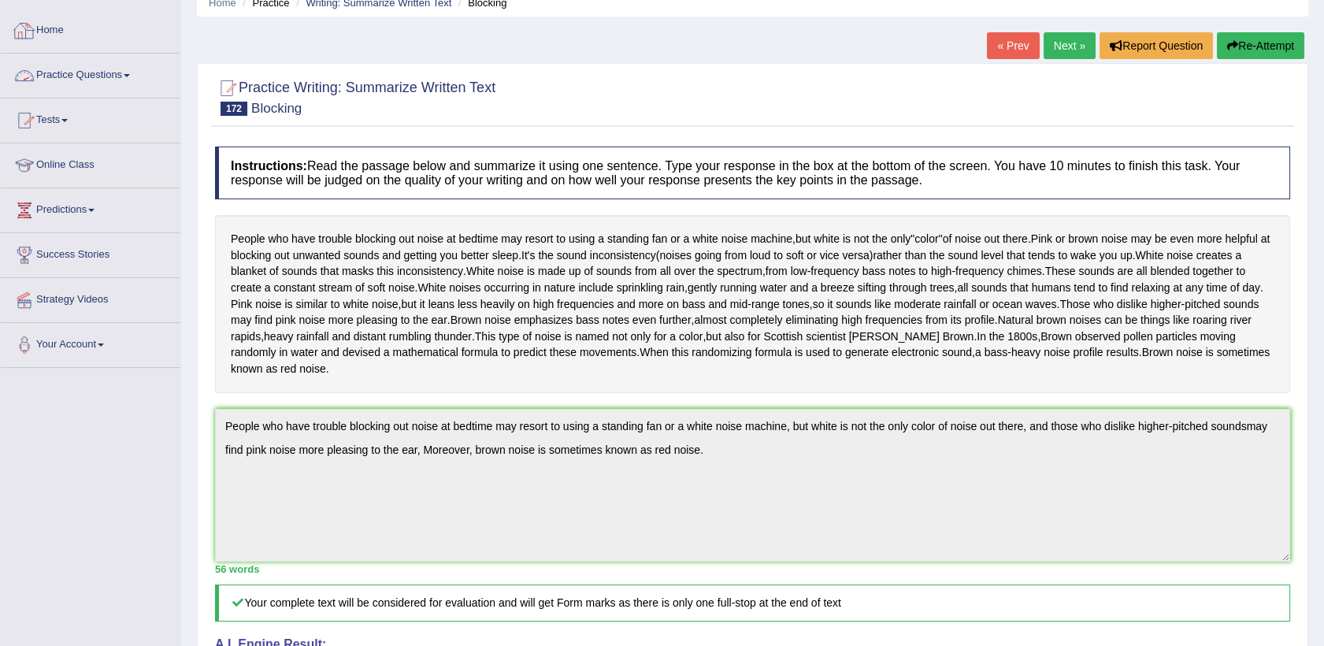
click at [107, 88] on link "Practice Questions" at bounding box center [91, 73] width 180 height 39
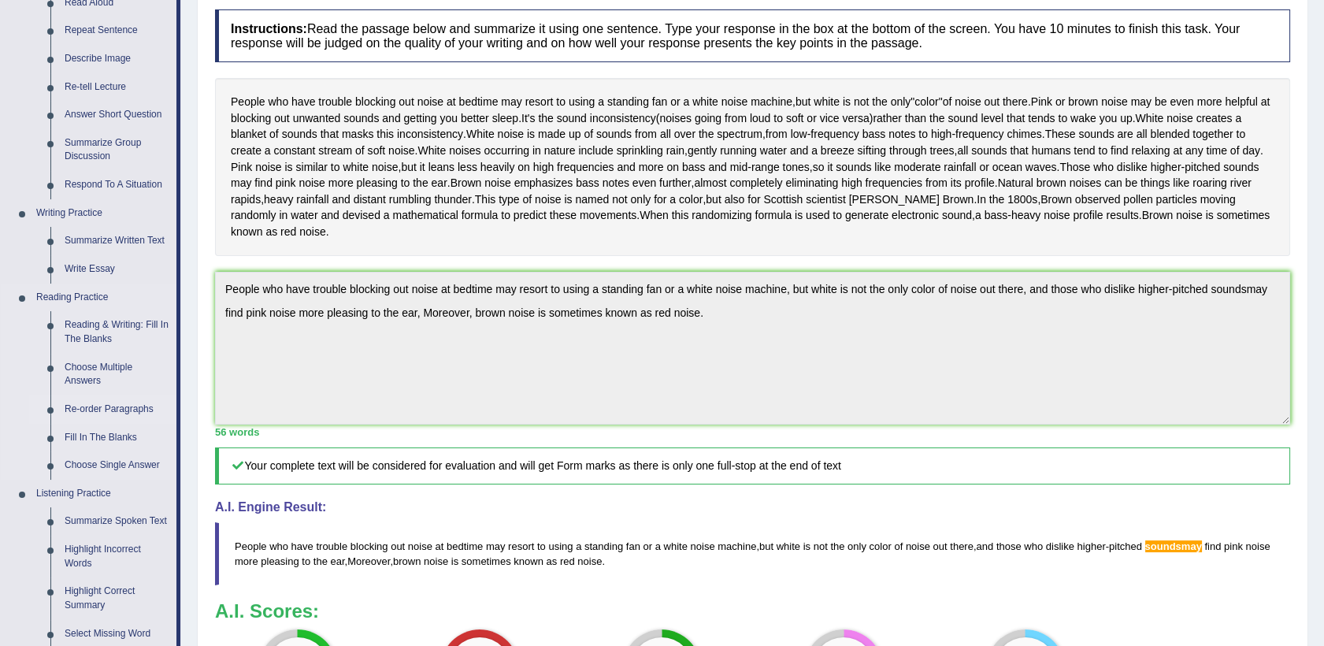
scroll to position [210, 0]
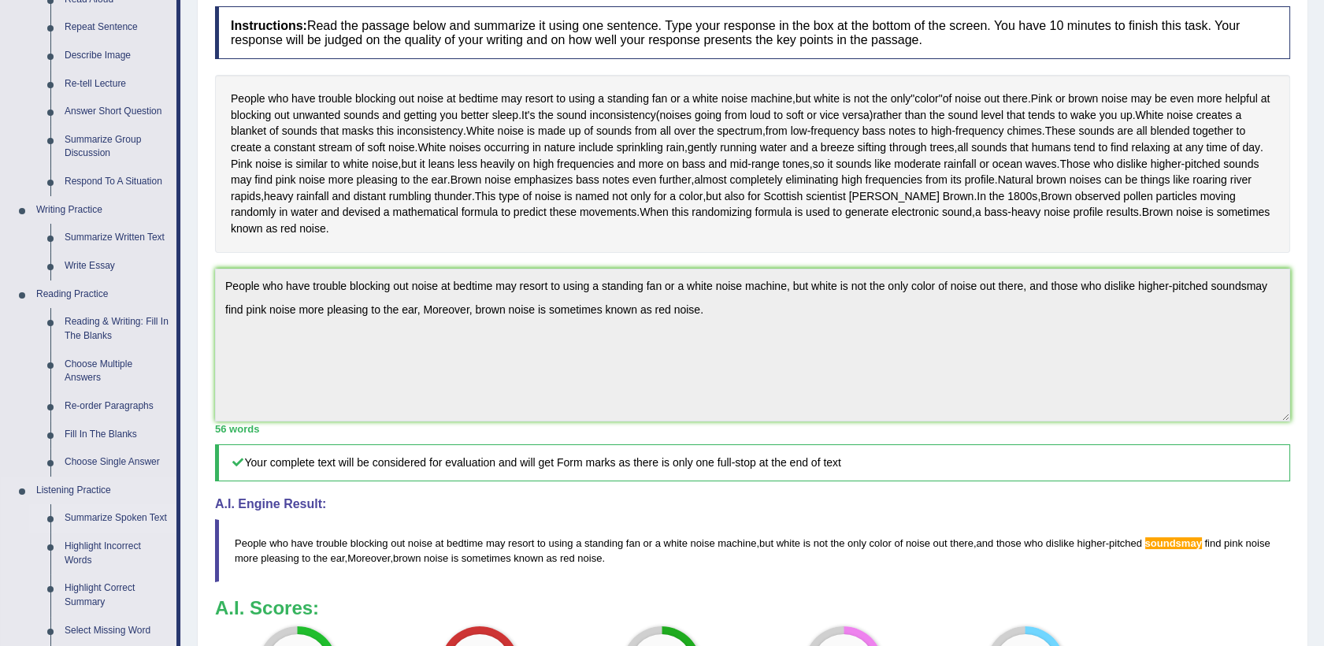
click at [116, 527] on link "Summarize Spoken Text" at bounding box center [117, 518] width 119 height 28
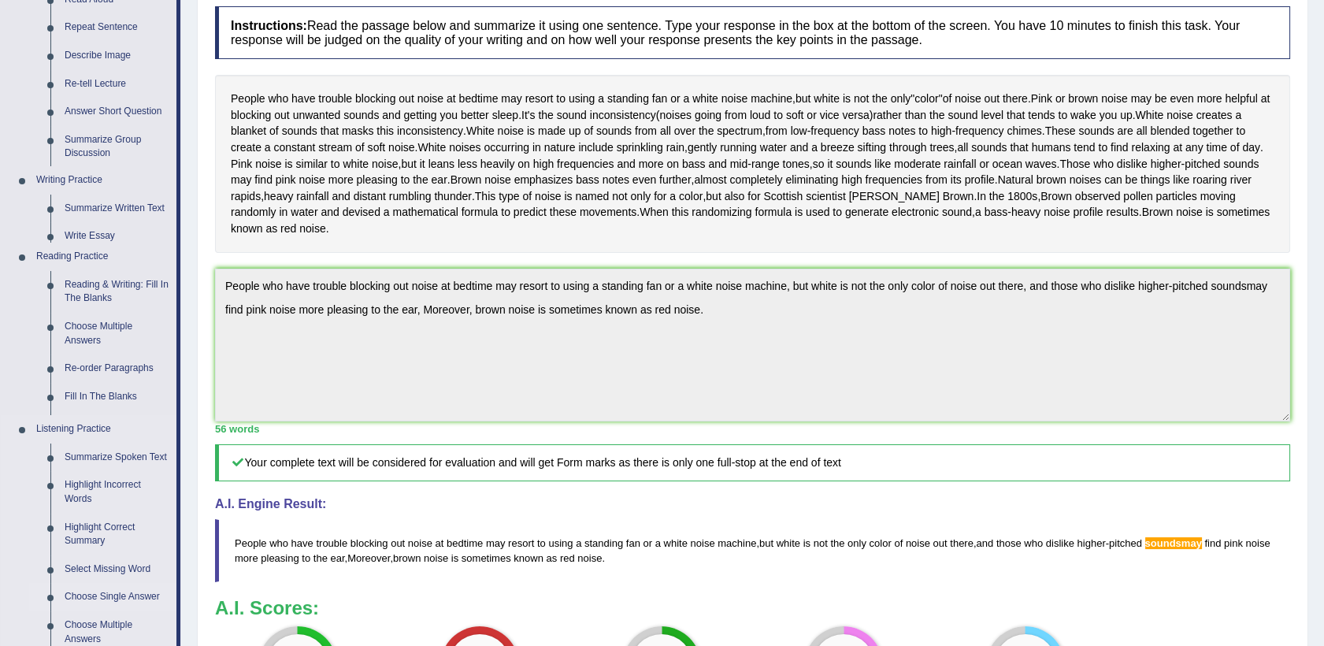
click at [116, 527] on ul "Home Practice Questions Speaking Practice Read Aloud Repeat Sentence Describe I…" at bounding box center [91, 407] width 180 height 1078
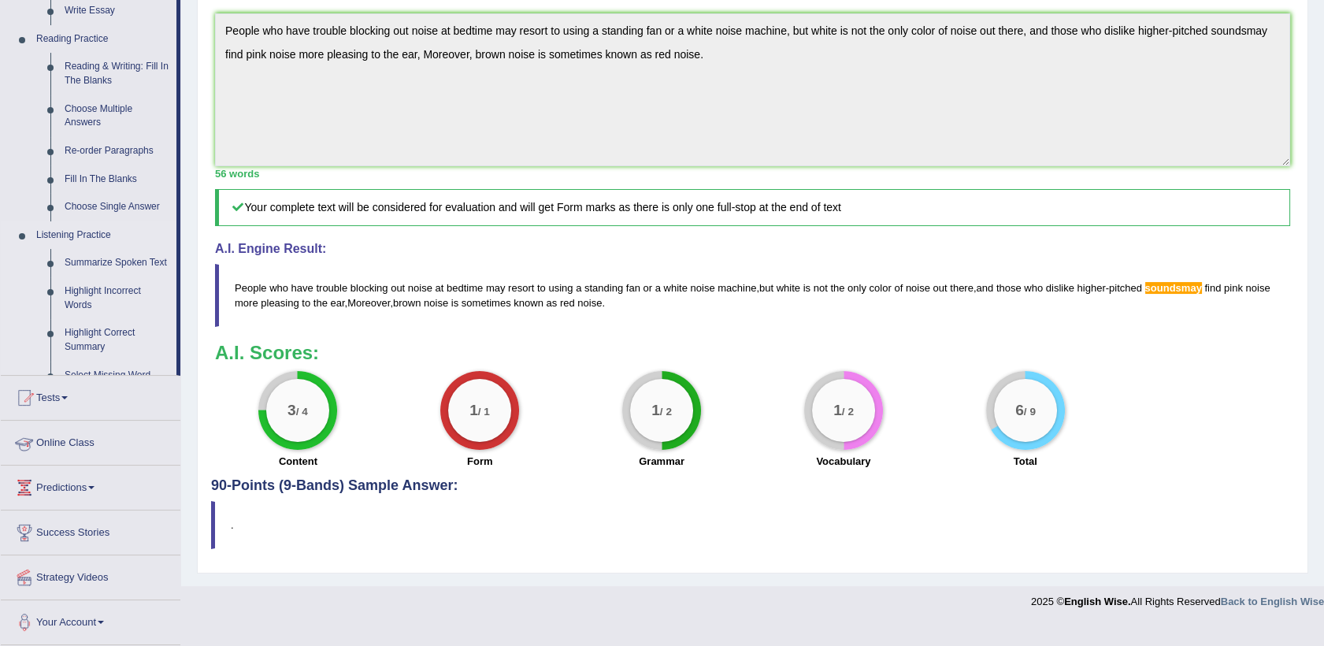
scroll to position [443, 0]
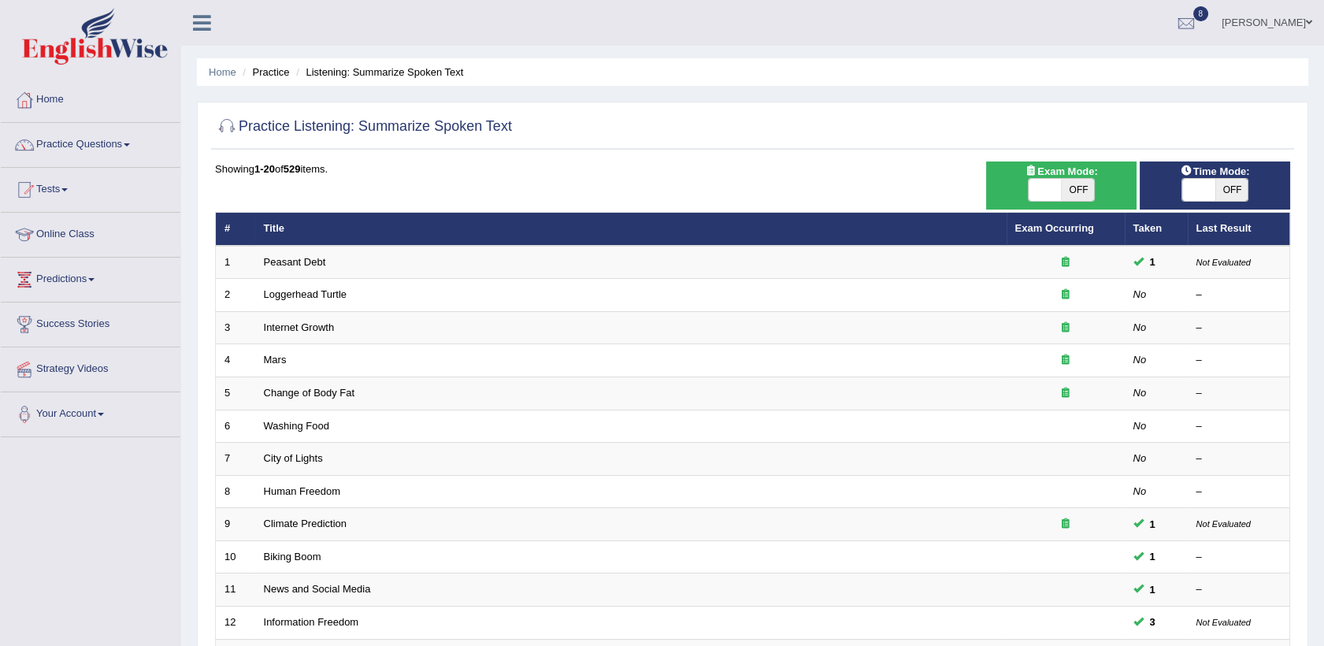
click at [116, 527] on div "Toggle navigation Home Practice Questions Speaking Practice Read Aloud Repeat S…" at bounding box center [662, 517] width 1324 height 1035
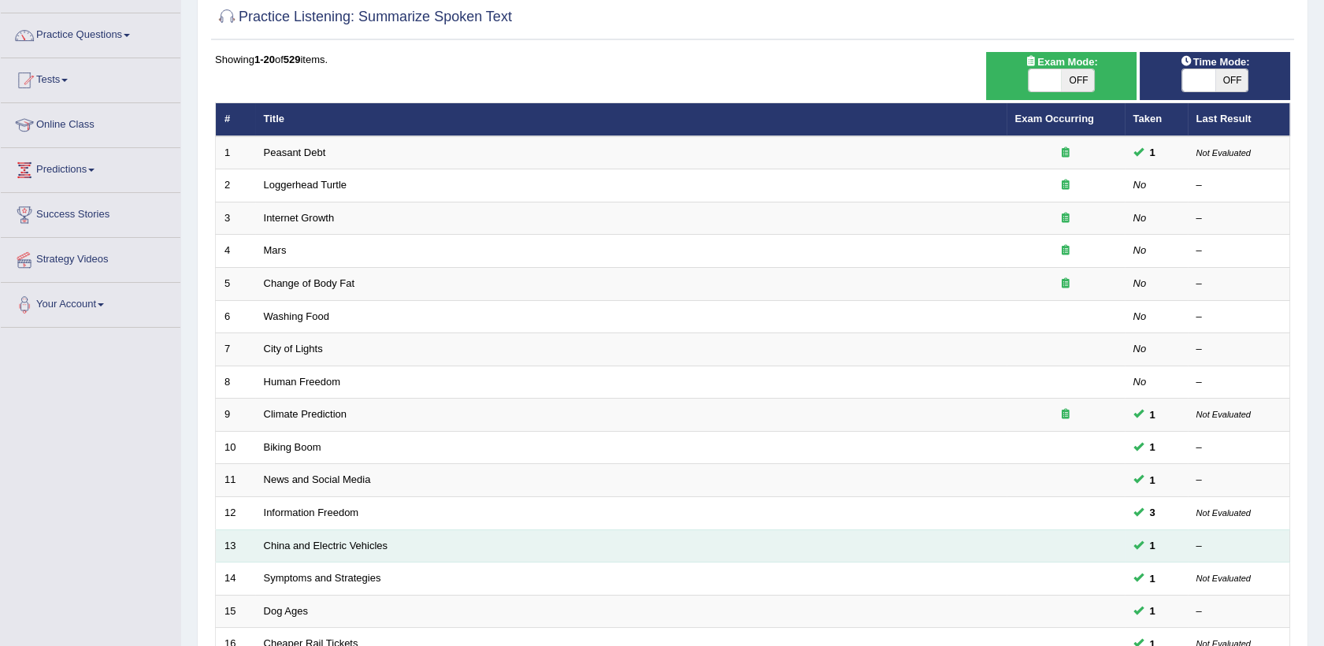
scroll to position [210, 0]
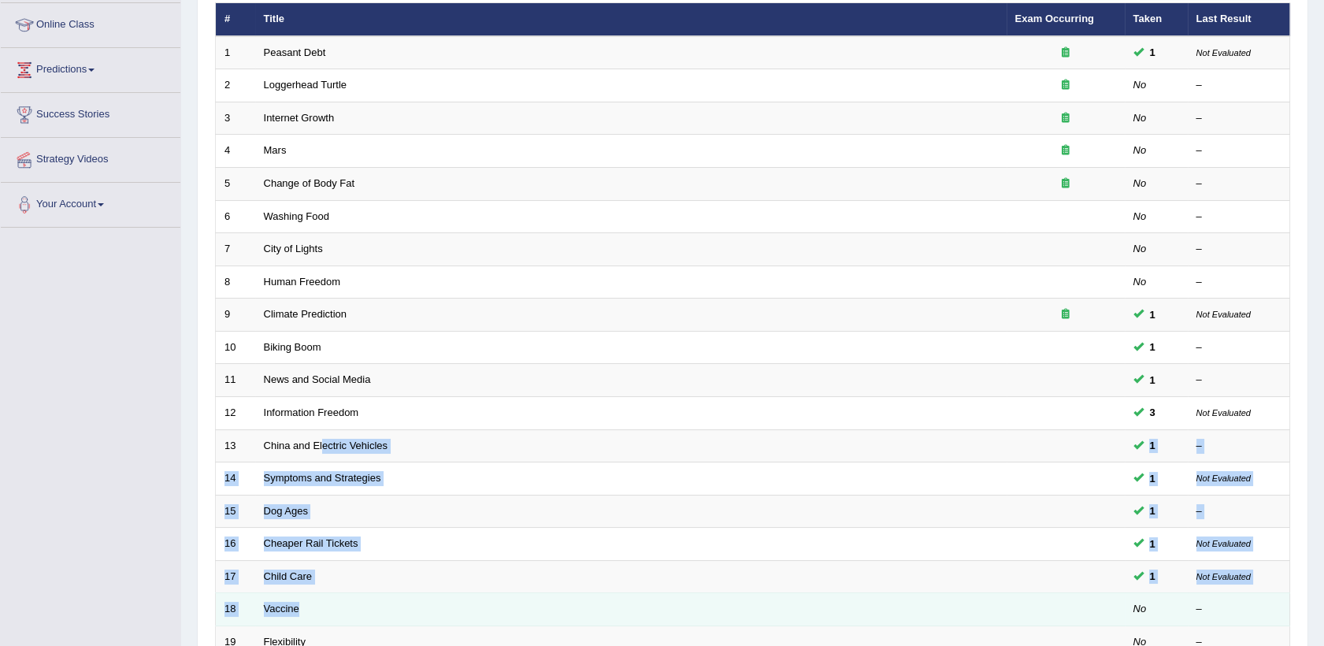
click at [321, 597] on tbody "1 Peasant Debt 1 Not Evaluated 2 Loggerhead Turtle No – 3 Internet Growth No – …" at bounding box center [753, 363] width 1074 height 655
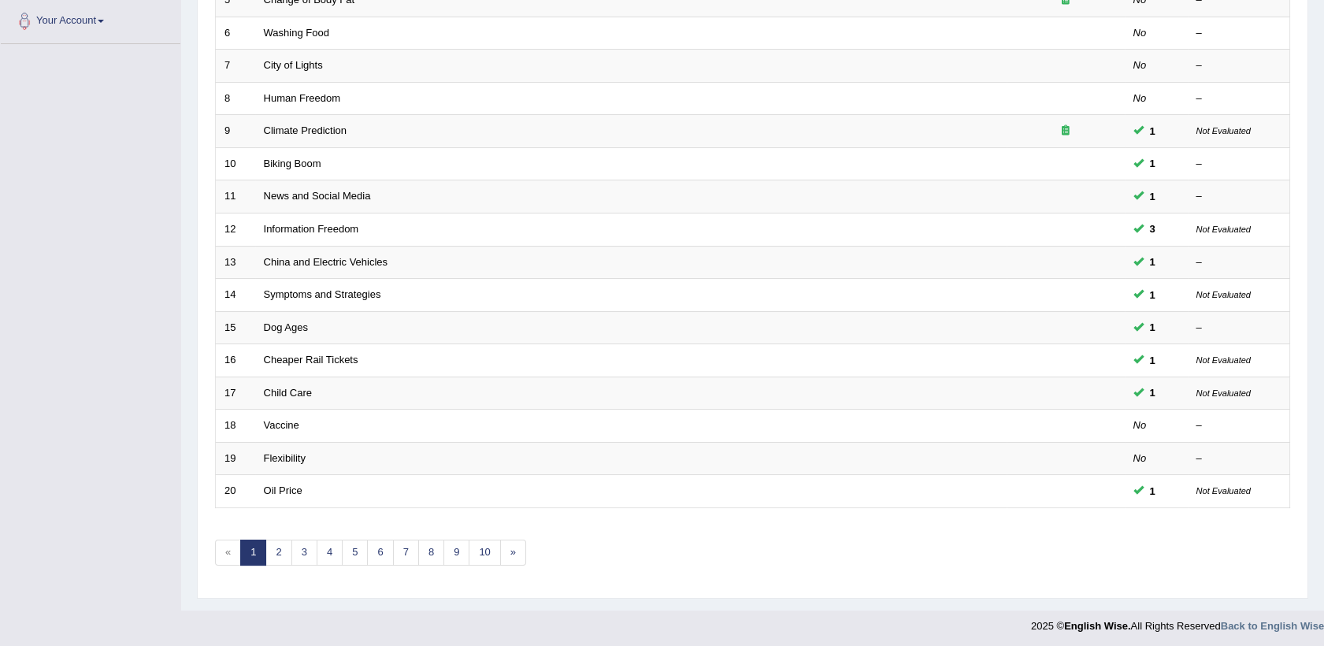
scroll to position [395, 0]
click at [321, 597] on div "Home Practice Listening: Summarize Spoken Text Practice Listening: Summarize Sp…" at bounding box center [752, 107] width 1143 height 1004
click at [507, 547] on link "»" at bounding box center [513, 551] width 26 height 26
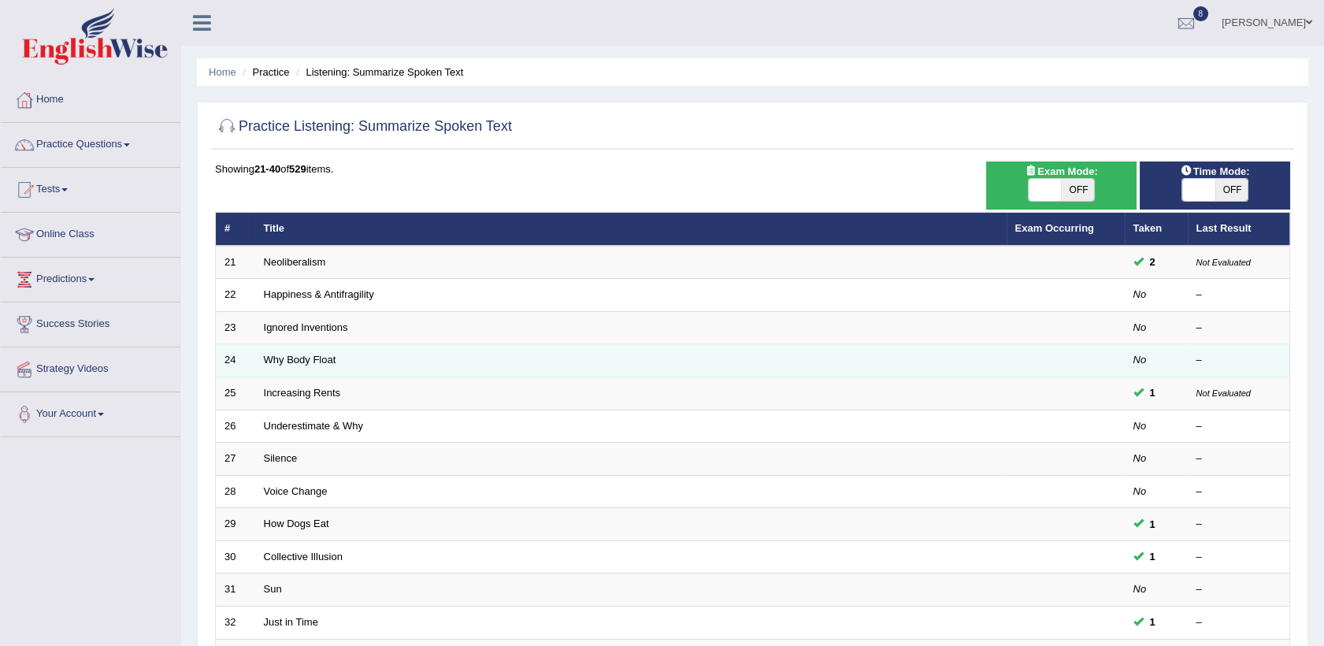
click at [296, 371] on td "Why Body Float" at bounding box center [630, 360] width 751 height 33
click at [325, 355] on link "Why Body Float" at bounding box center [300, 360] width 72 height 12
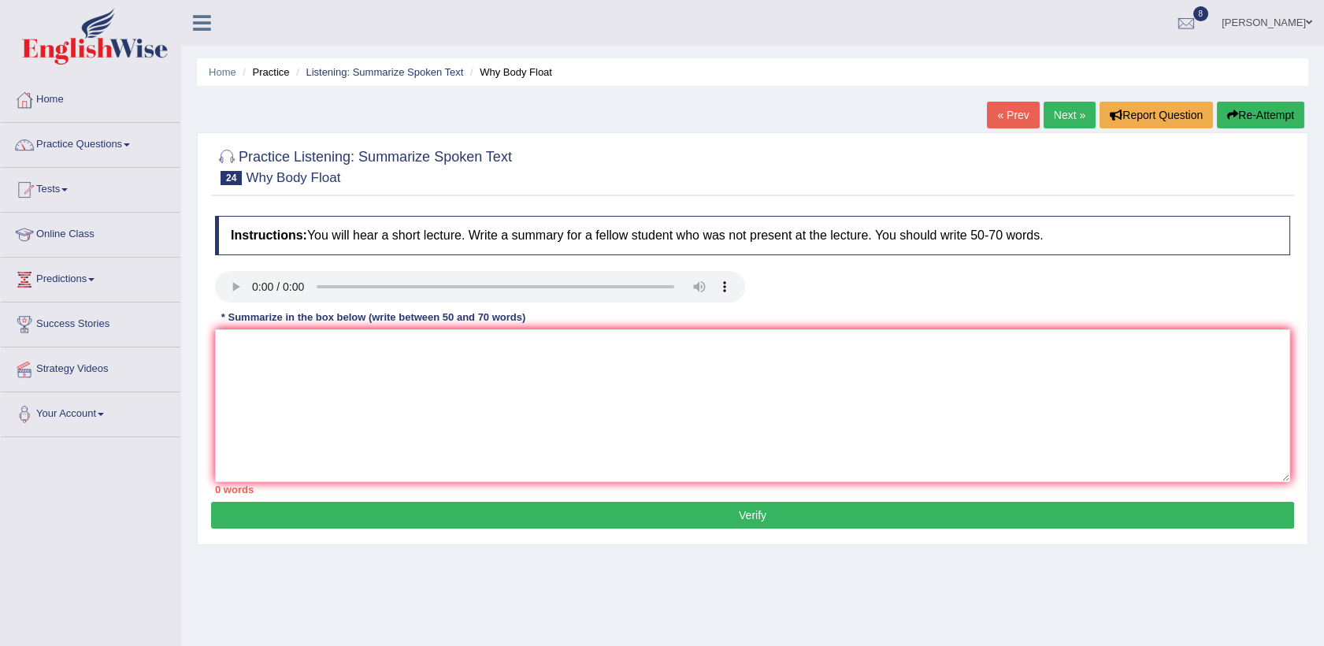
click at [1059, 113] on link "Next »" at bounding box center [1070, 115] width 52 height 27
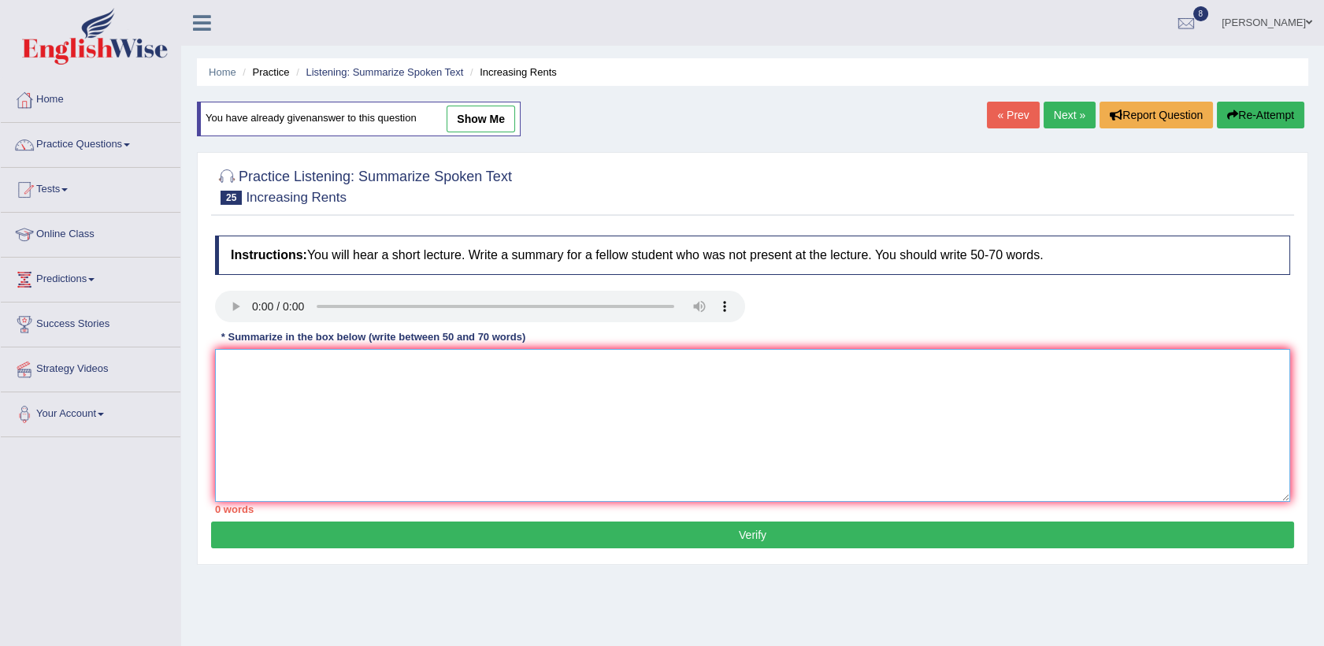
click at [274, 392] on textarea at bounding box center [752, 425] width 1075 height 153
click at [618, 366] on textarea "The speaker provided a comprehensive overview of increasing rents, highlighting…" at bounding box center [752, 425] width 1075 height 153
click at [661, 364] on textarea "The speaker provided a comprehensive overview of increasing rents, highlighting…" at bounding box center [752, 425] width 1075 height 153
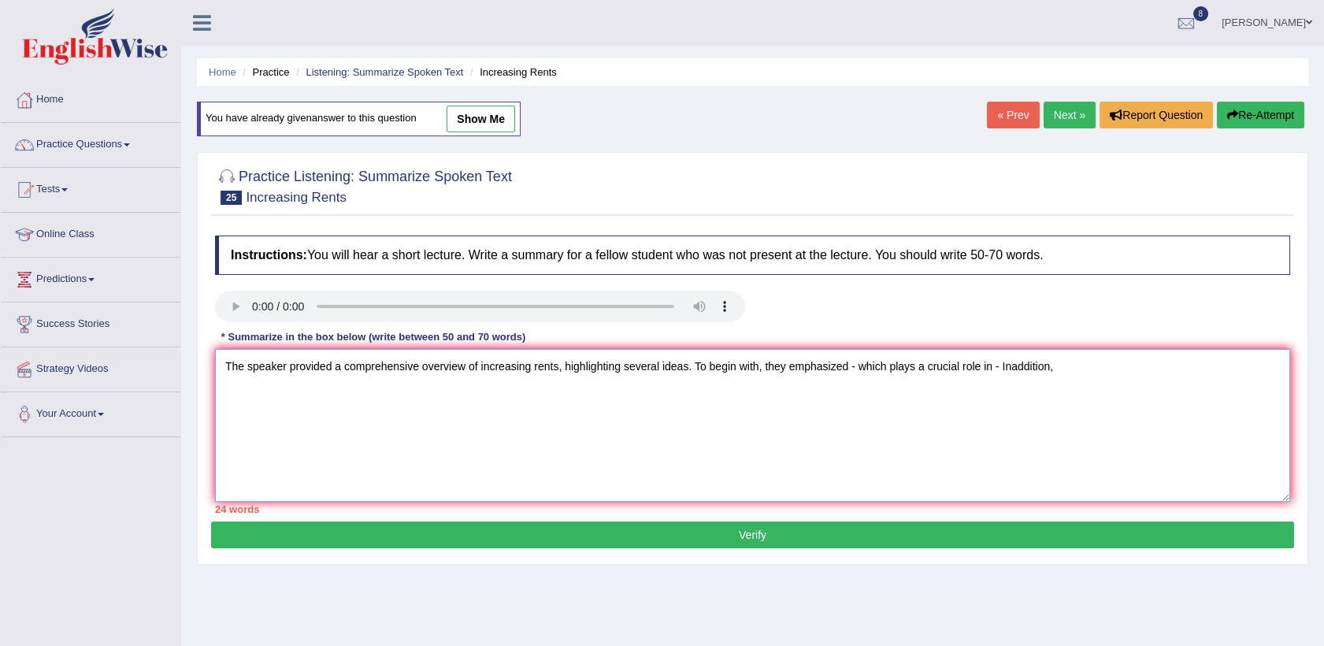
click at [1003, 365] on textarea "The speaker provided a comprehensive overview of increasing rents, highlighting…" at bounding box center [752, 425] width 1075 height 153
click at [1066, 366] on textarea "The speaker provided a comprehensive overview of increasing rents, highlighting…" at bounding box center [752, 425] width 1075 height 153
click at [851, 365] on textarea "The speaker provided a comprehensive overview of increasing rents, highlighting…" at bounding box center [752, 425] width 1075 height 153
click at [1077, 366] on textarea "The speaker provided a comprehensive overview of increasing rents, highlighting…" at bounding box center [752, 425] width 1075 height 153
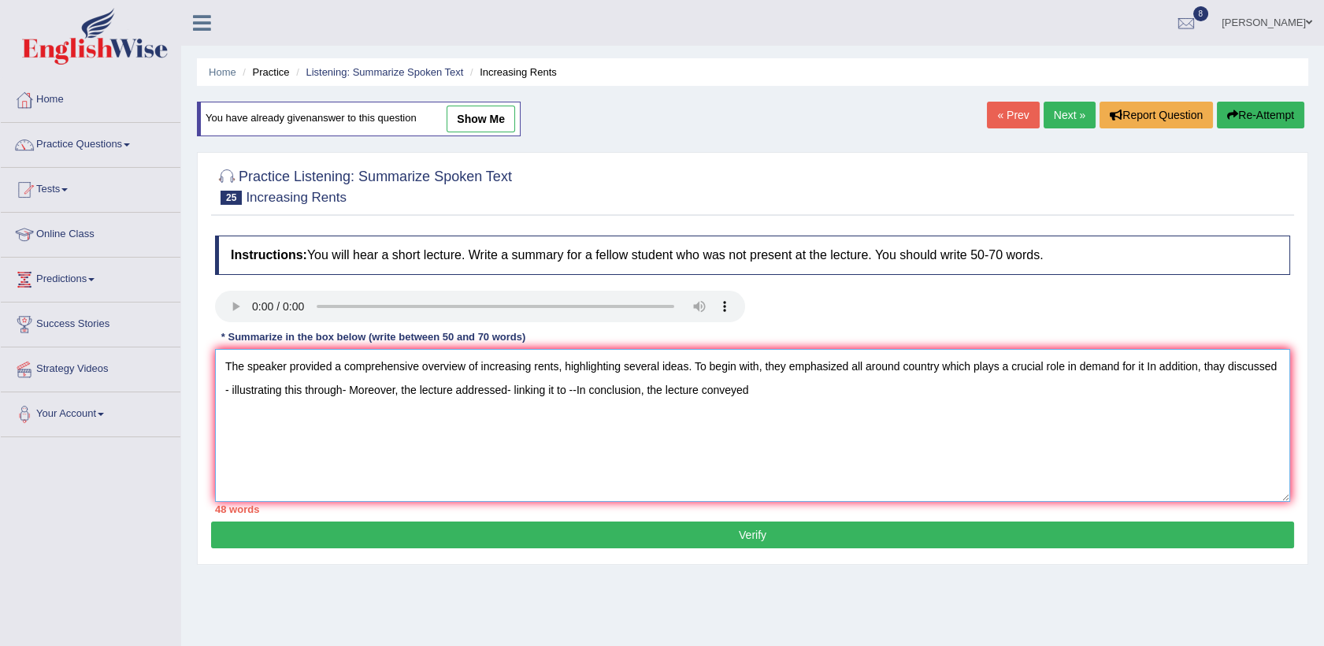
click at [1071, 366] on textarea "The speaker provided a comprehensive overview of increasing rents, highlighting…" at bounding box center [752, 425] width 1075 height 153
click at [1184, 365] on textarea "The speaker provided a comprehensive overview of increasing rents, highlighting…" at bounding box center [752, 425] width 1075 height 153
click at [1265, 366] on textarea "The speaker provided a comprehensive overview of increasing rents, highlighting…" at bounding box center [752, 425] width 1075 height 153
click at [284, 389] on textarea "The speaker provided a comprehensive overview of increasing rents, highlighting…" at bounding box center [752, 425] width 1075 height 153
click at [283, 388] on textarea "The speaker provided a comprehensive overview of increasing rents, highlighting…" at bounding box center [752, 425] width 1075 height 153
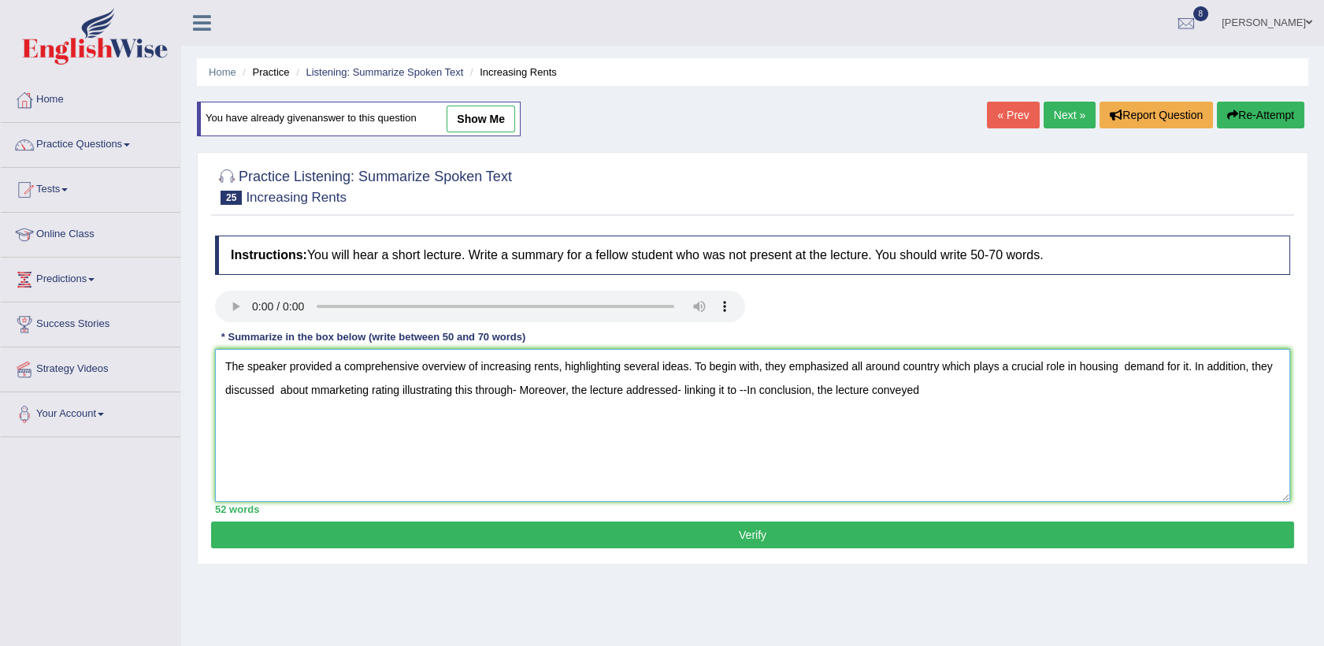
click at [520, 390] on textarea "The speaker provided a comprehensive overview of increasing rents, highlighting…" at bounding box center [752, 425] width 1075 height 153
click at [733, 388] on textarea "The speaker provided a comprehensive overview of increasing rents, highlighting…" at bounding box center [752, 425] width 1075 height 153
click at [917, 388] on textarea "The speaker provided a comprehensive overview of increasing rents, highlighting…" at bounding box center [752, 425] width 1075 height 153
click at [1172, 388] on textarea "The speaker provided a comprehensive overview of increasing rents, highlighting…" at bounding box center [752, 425] width 1075 height 153
type textarea "The speaker provided a comprehensive overview of increasing rents, highlighting…"
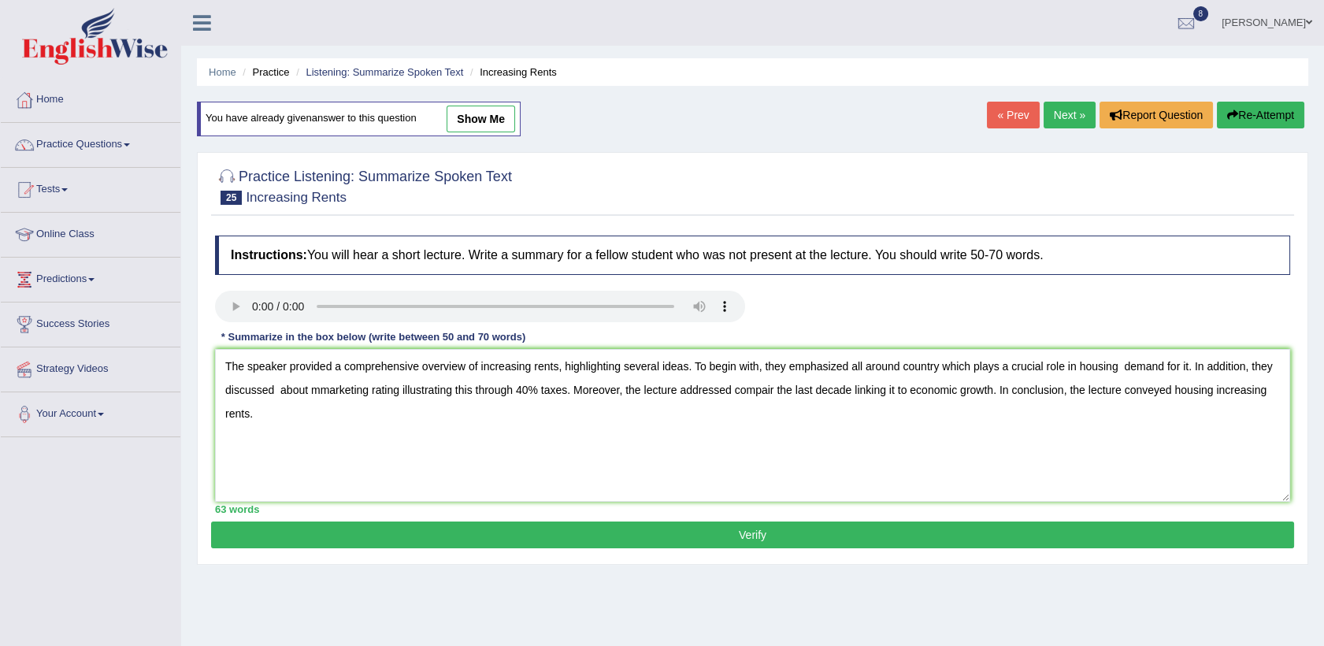
click at [757, 534] on button "Verify" at bounding box center [752, 534] width 1083 height 27
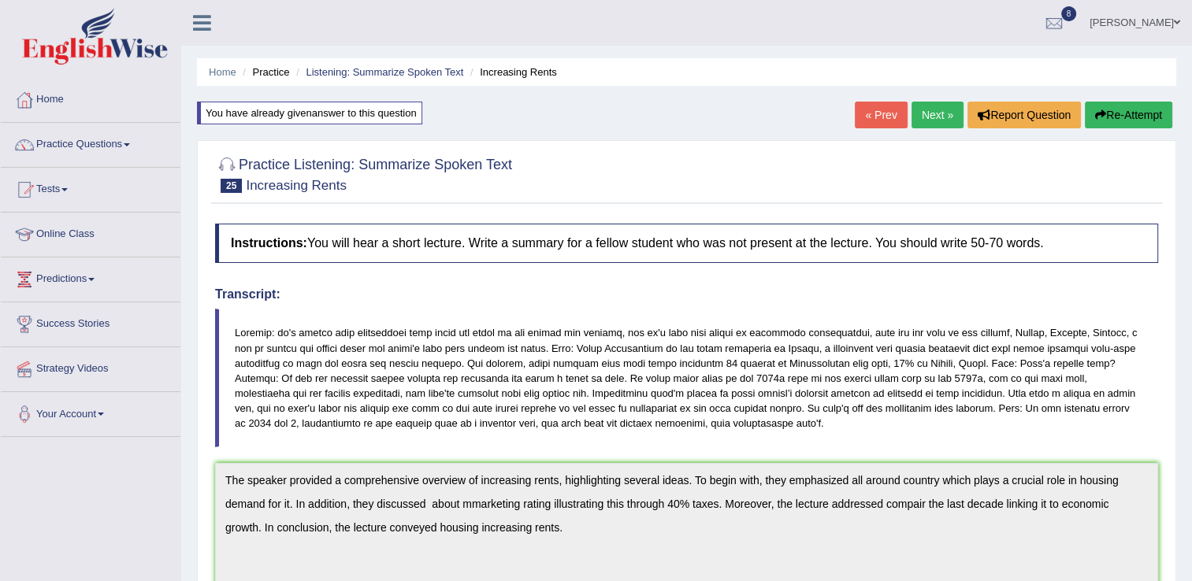
drag, startPoint x: 1112, startPoint y: 36, endPoint x: 1085, endPoint y: 42, distance: 28.1
click at [1078, 36] on link "8" at bounding box center [1053, 20] width 47 height 41
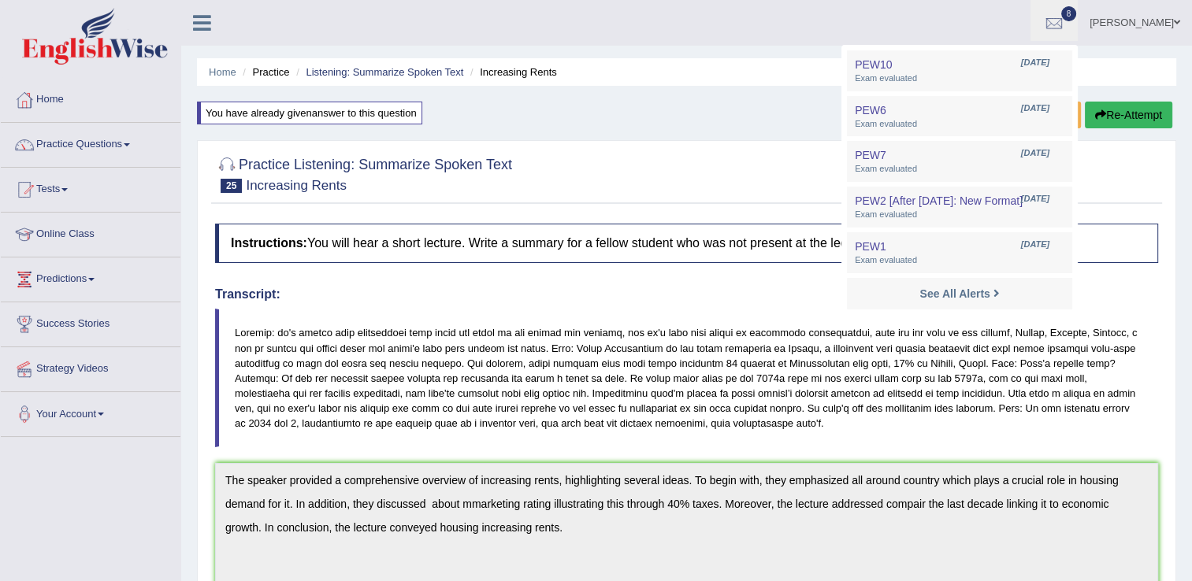
click at [678, 203] on div "Practice Listening: Summarize Spoken Text 25 Increasing Rents" at bounding box center [686, 176] width 951 height 55
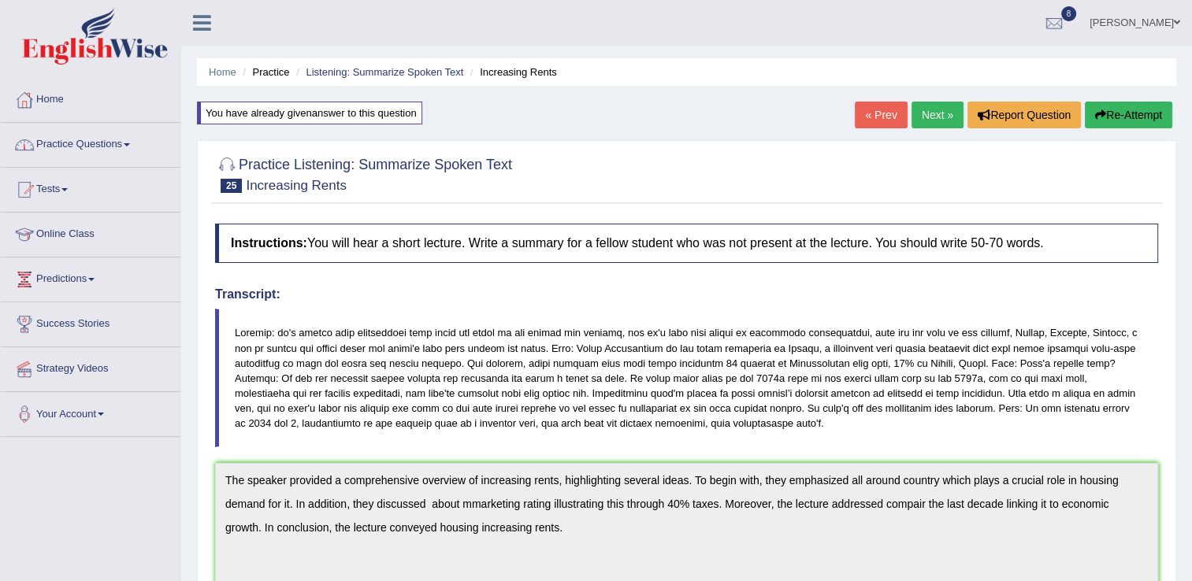
click at [114, 156] on link "Practice Questions" at bounding box center [91, 142] width 180 height 39
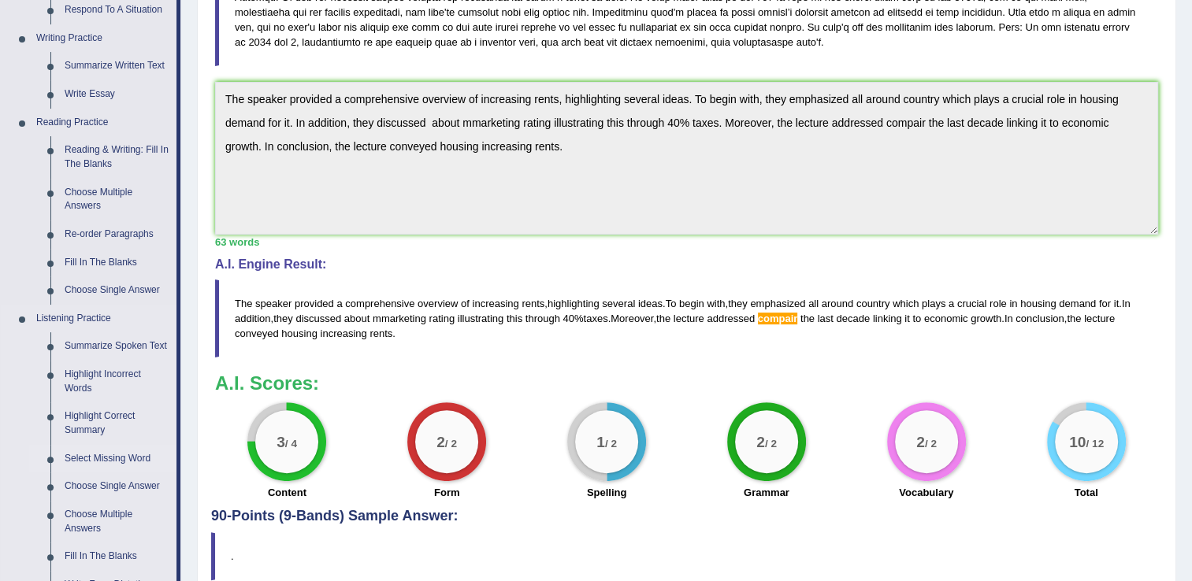
scroll to position [221, 0]
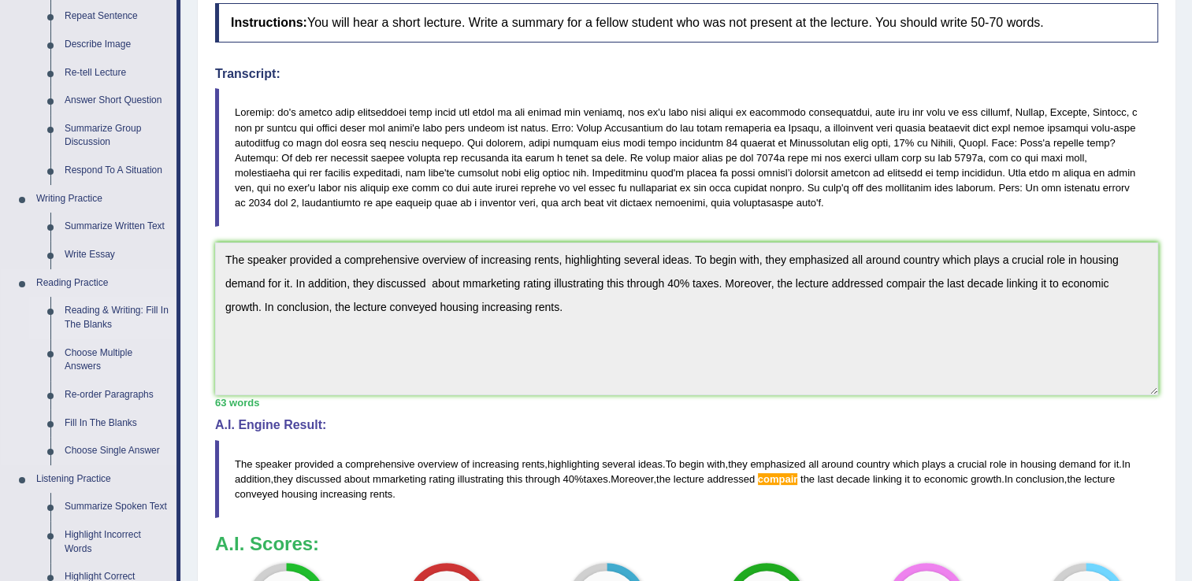
click at [91, 310] on link "Reading & Writing: Fill In The Blanks" at bounding box center [117, 318] width 119 height 42
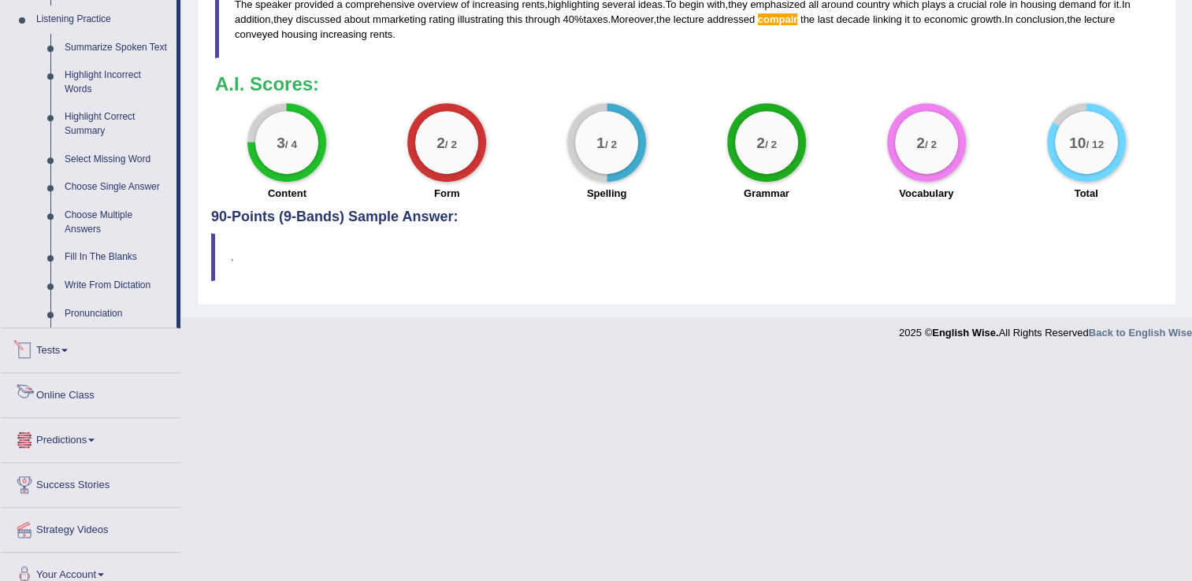
scroll to position [648, 0]
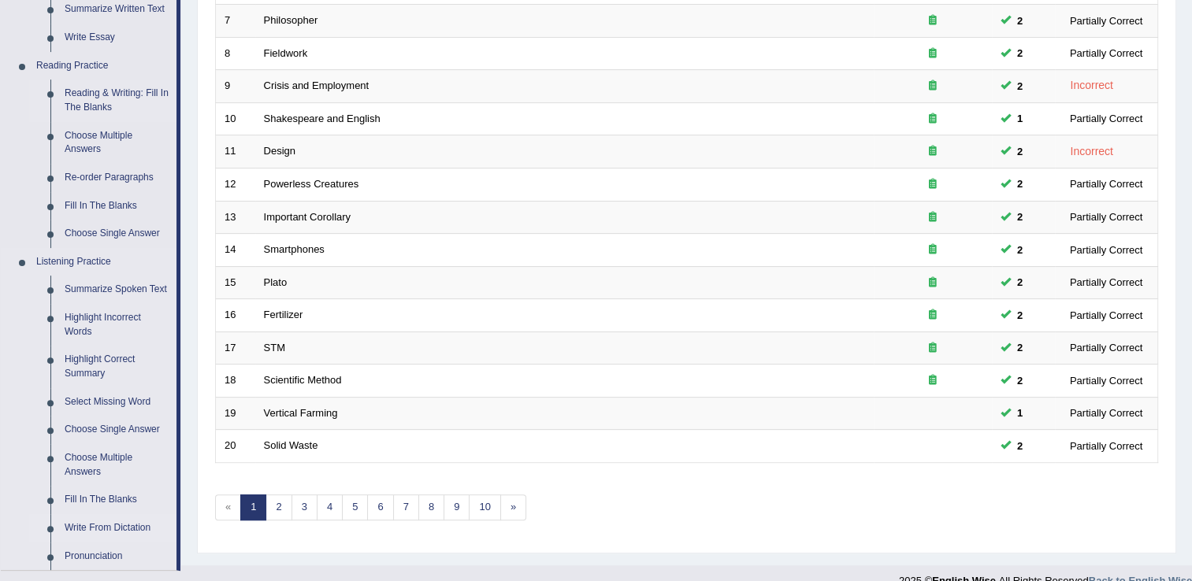
scroll to position [441, 0]
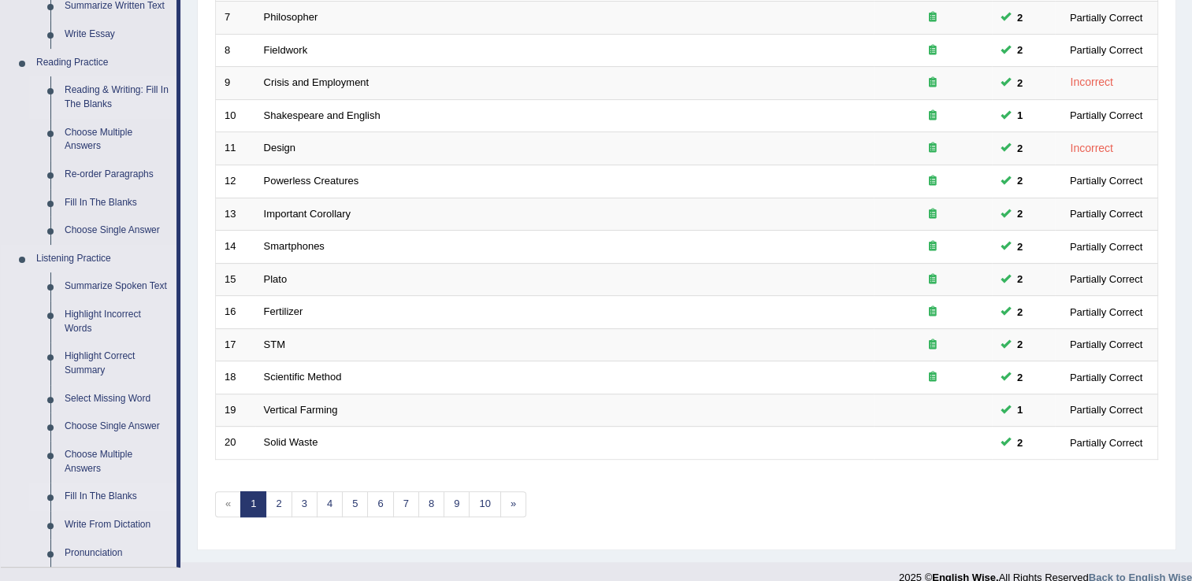
click at [138, 501] on link "Fill In The Blanks" at bounding box center [117, 497] width 119 height 28
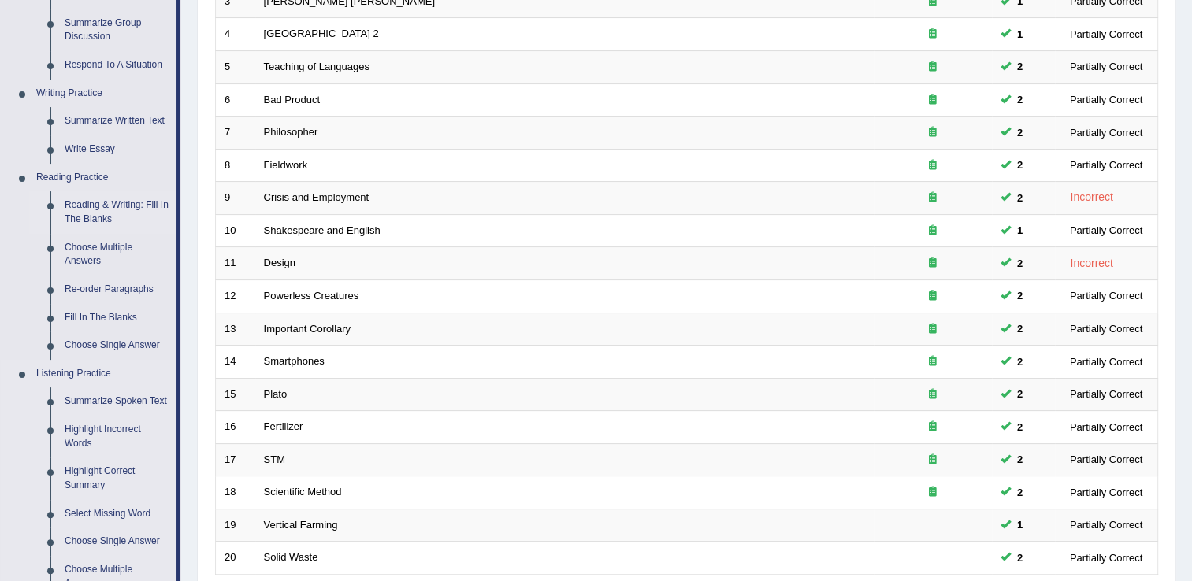
scroll to position [591, 0]
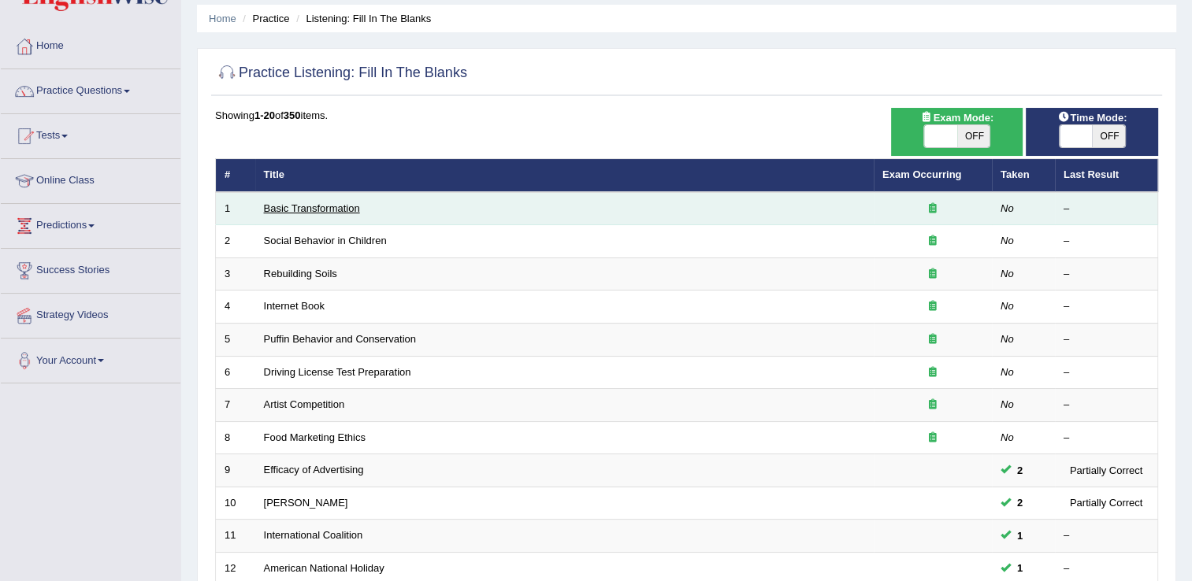
click at [342, 206] on link "Basic Transformation" at bounding box center [312, 208] width 96 height 12
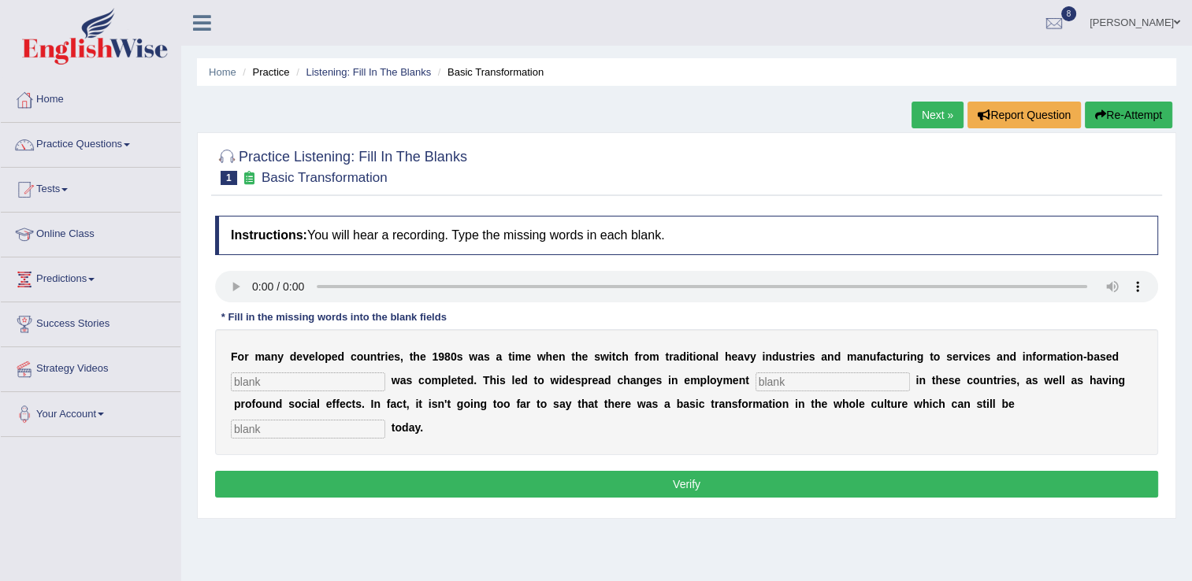
click at [385, 420] on input "text" at bounding box center [308, 429] width 154 height 19
type input "observed"
click at [755, 377] on input "text" at bounding box center [832, 382] width 154 height 19
type input "pattern"
click at [250, 391] on div "F o r m a n y d e v e l o p e d c o u n t r i e s , t h e 1 9 8 0 s w a s a t i…" at bounding box center [686, 392] width 943 height 126
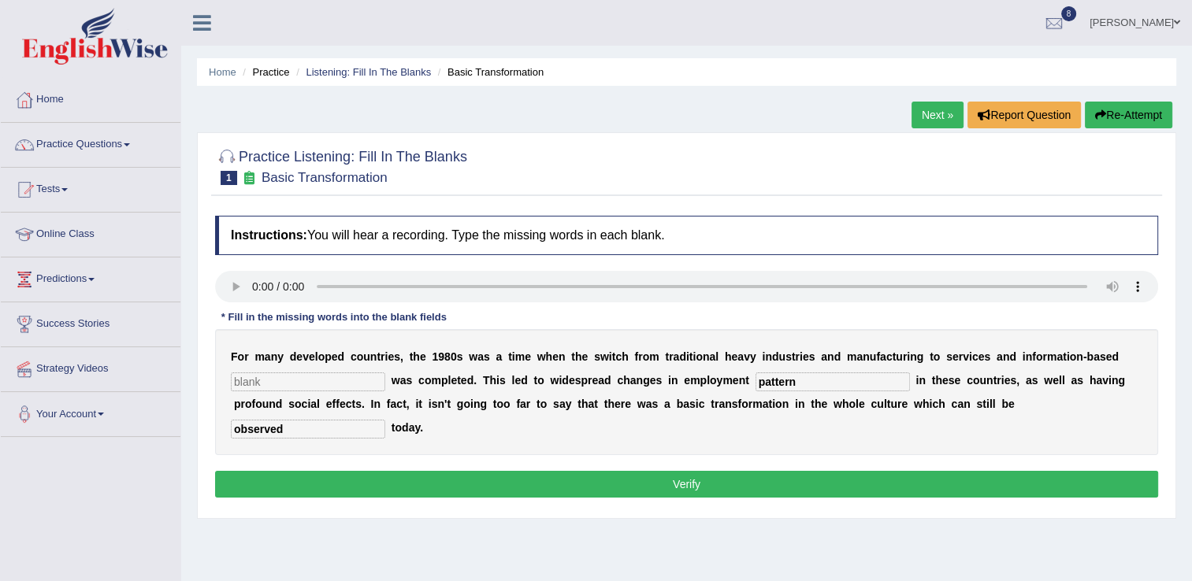
click at [246, 385] on input "text" at bounding box center [308, 382] width 154 height 19
type input "interprice"
click at [668, 471] on button "Verify" at bounding box center [686, 484] width 943 height 27
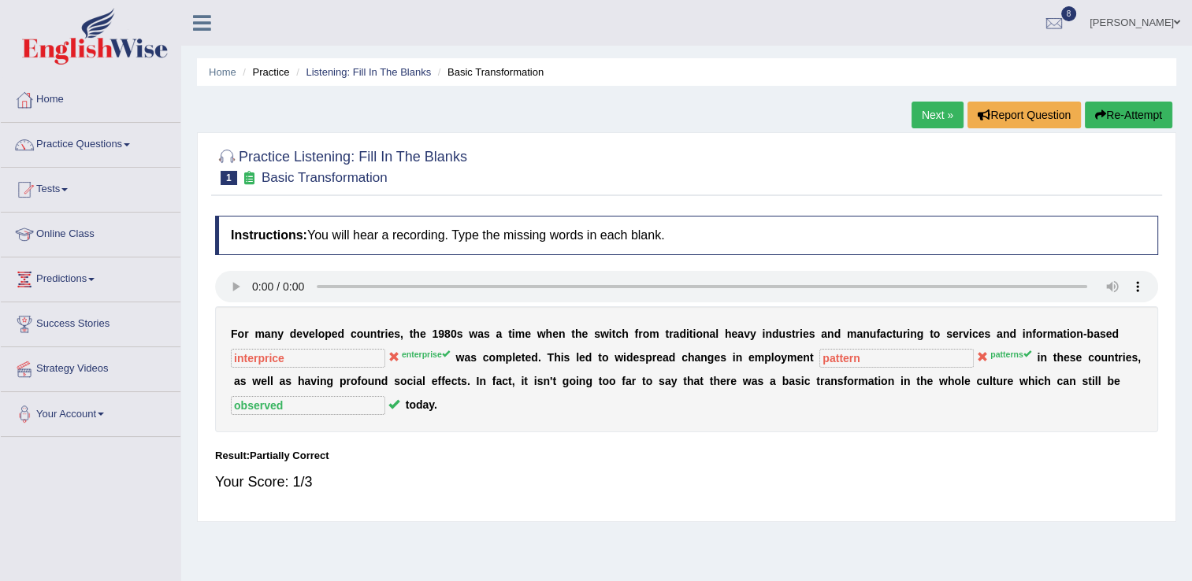
click at [937, 119] on link "Next »" at bounding box center [937, 115] width 52 height 27
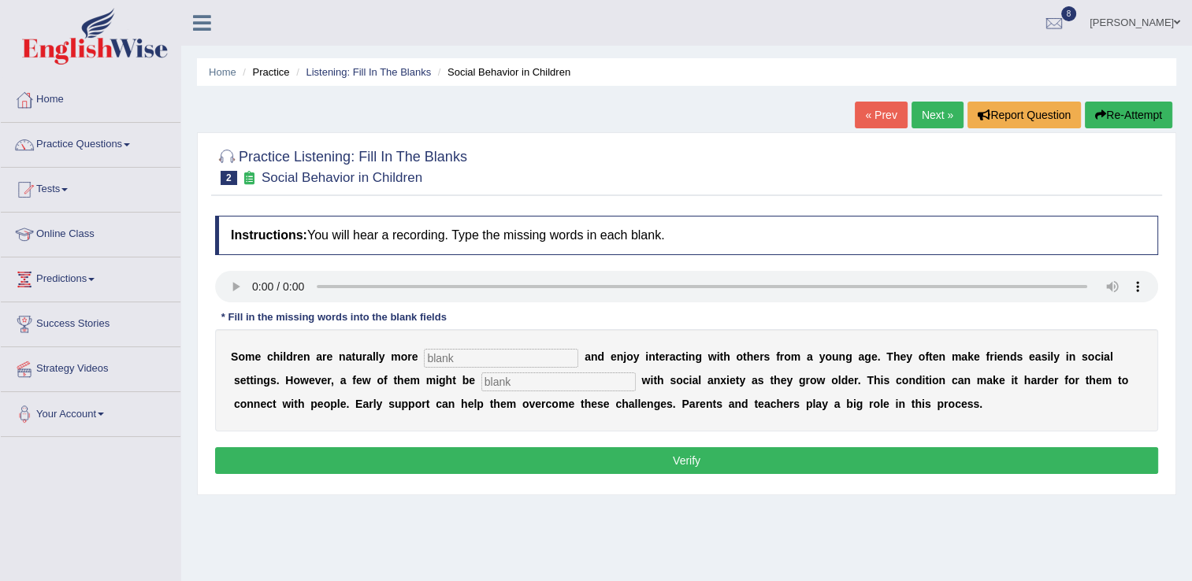
click at [433, 358] on input "text" at bounding box center [501, 358] width 154 height 19
click at [481, 380] on input "text" at bounding box center [558, 382] width 154 height 19
click at [481, 387] on input "text" at bounding box center [558, 382] width 154 height 19
type input "diagnosed"
click at [433, 354] on input "text" at bounding box center [501, 358] width 154 height 19
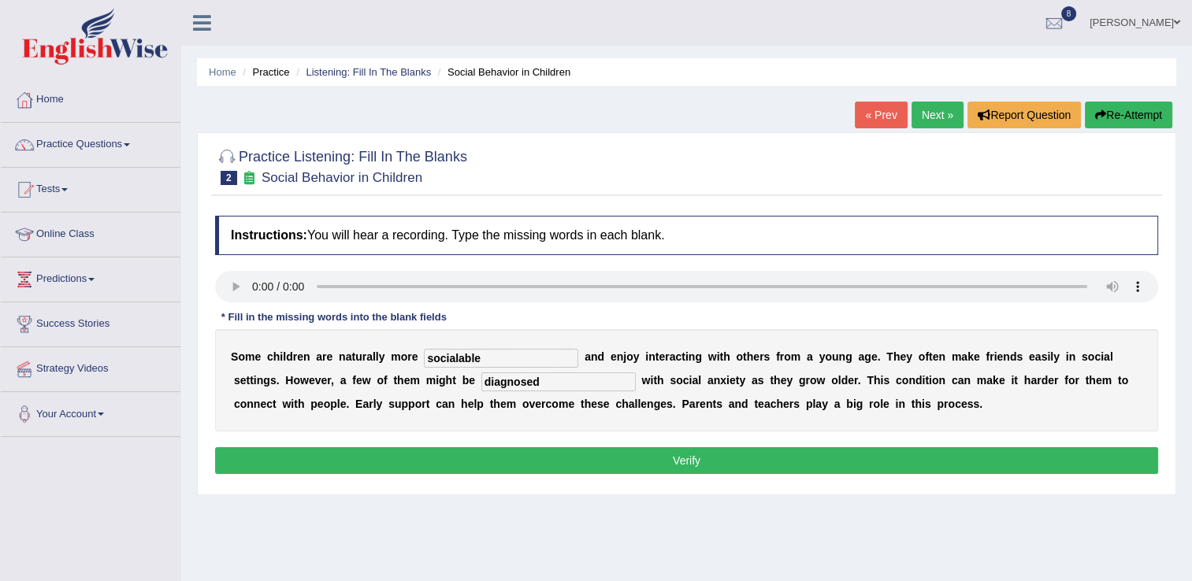
type input "socialable"
click at [703, 464] on button "Verify" at bounding box center [686, 460] width 943 height 27
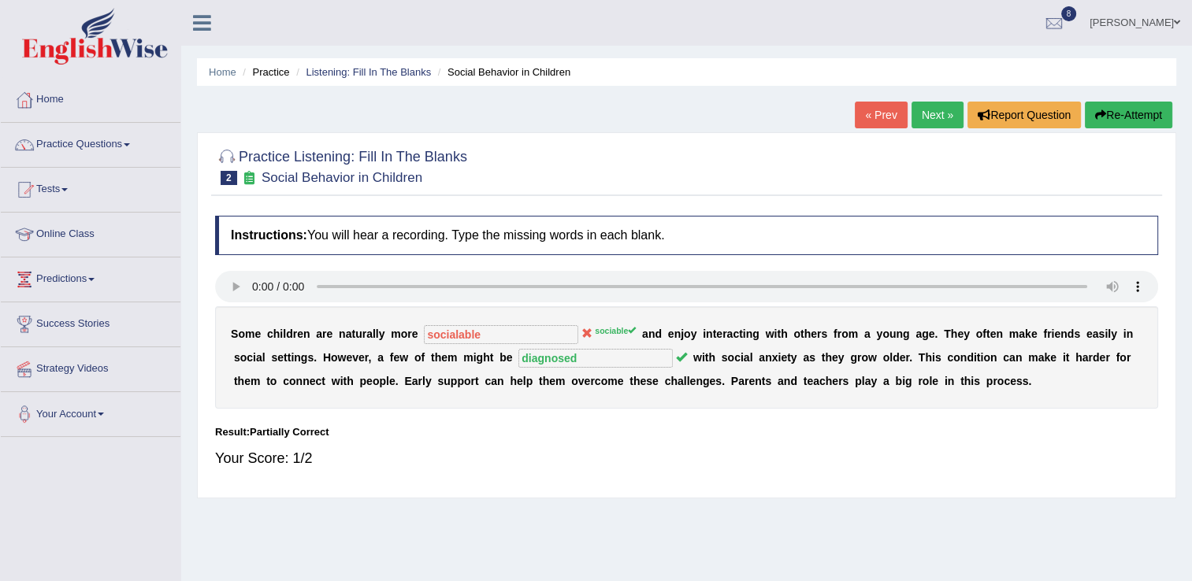
click at [948, 118] on link "Next »" at bounding box center [937, 115] width 52 height 27
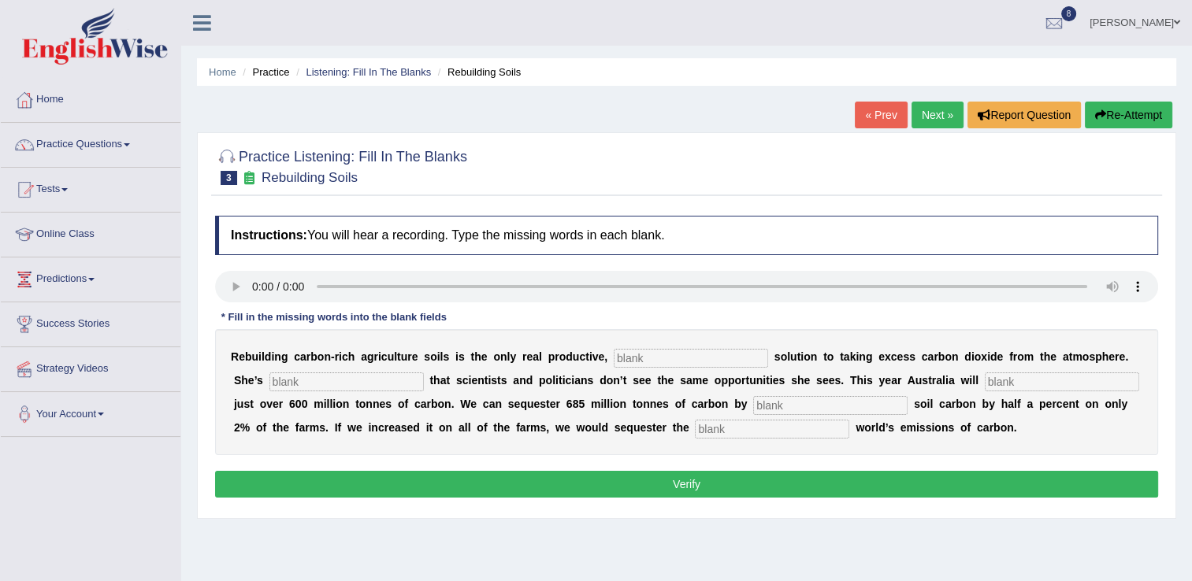
click at [621, 363] on input "text" at bounding box center [691, 358] width 154 height 19
click at [614, 358] on input "text" at bounding box center [691, 358] width 154 height 19
click at [614, 362] on input "text" at bounding box center [691, 358] width 154 height 19
type input "permit"
click at [269, 384] on input "text" at bounding box center [346, 382] width 154 height 19
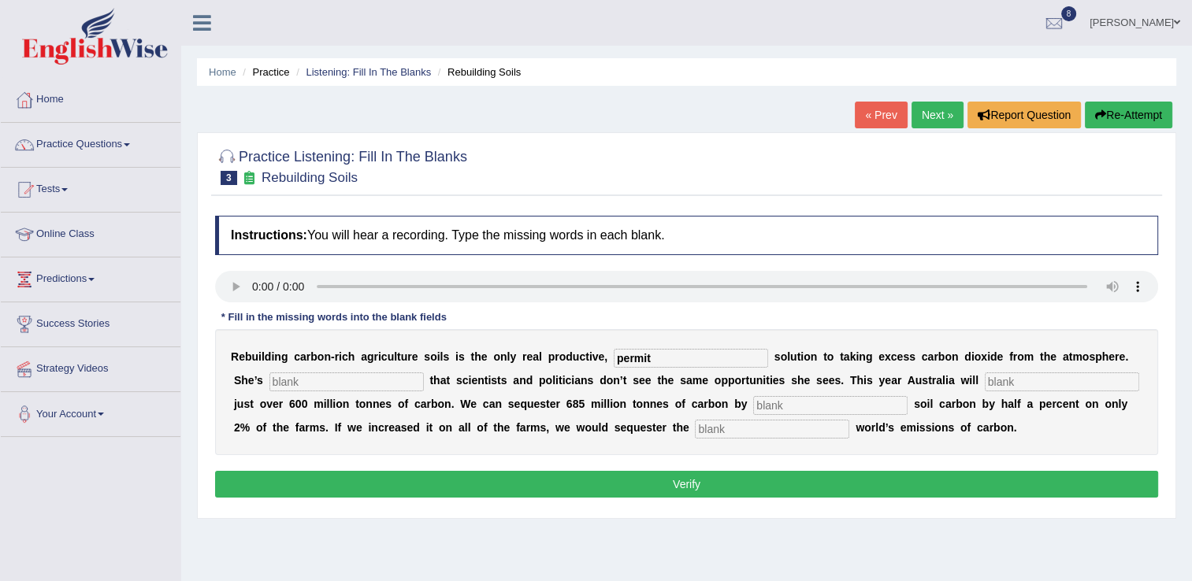
click at [269, 380] on input "text" at bounding box center [346, 382] width 154 height 19
click at [269, 375] on input "text" at bounding box center [346, 382] width 154 height 19
click at [357, 109] on div "Home Practice Listening: Fill In The Blanks Rebuilding Soils « Prev Next » Repo…" at bounding box center [686, 394] width 1011 height 788
click at [269, 387] on input "text" at bounding box center [346, 382] width 154 height 19
type input "firstaid"
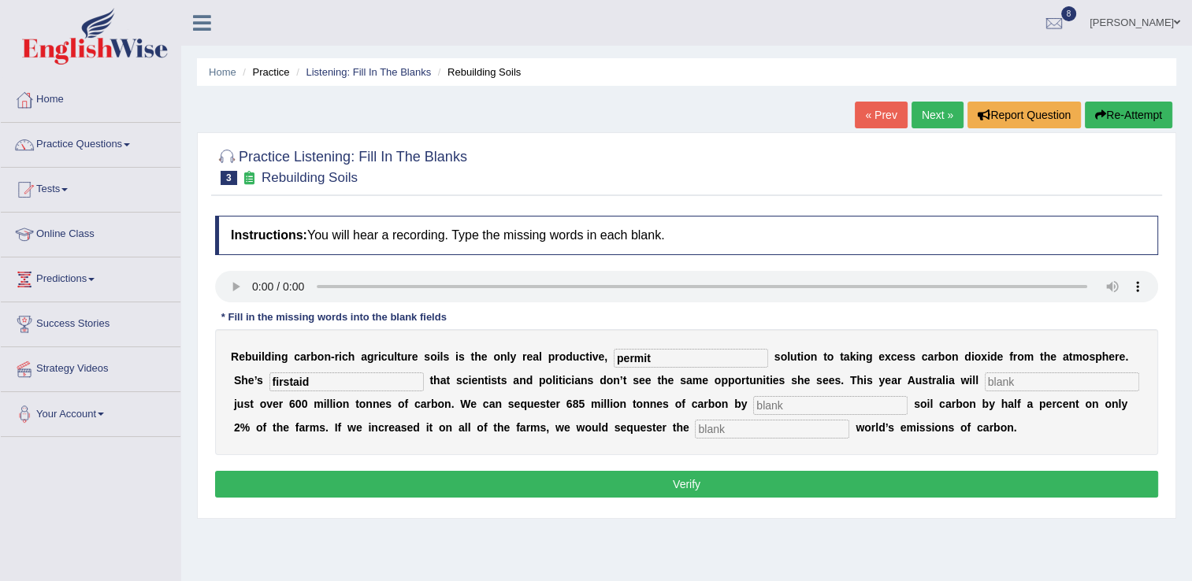
click at [985, 386] on input "text" at bounding box center [1062, 382] width 154 height 19
click at [985, 380] on input "text" at bounding box center [1062, 382] width 154 height 19
type input "mid"
click at [695, 431] on input "text" at bounding box center [772, 429] width 154 height 19
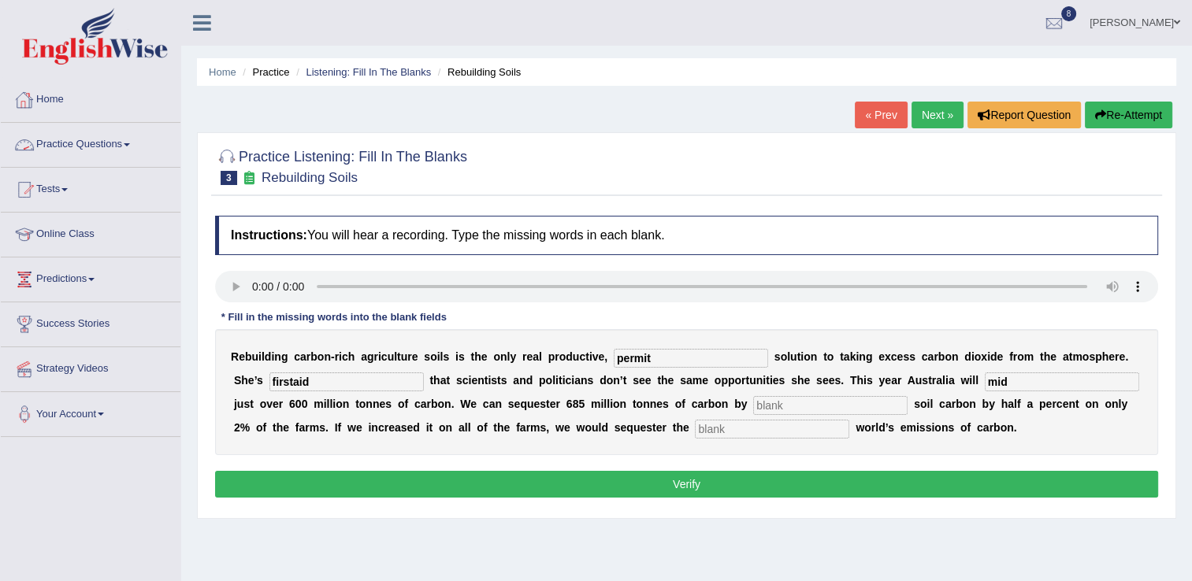
click at [107, 140] on link "Practice Questions" at bounding box center [91, 142] width 180 height 39
